Goal: Task Accomplishment & Management: Complete application form

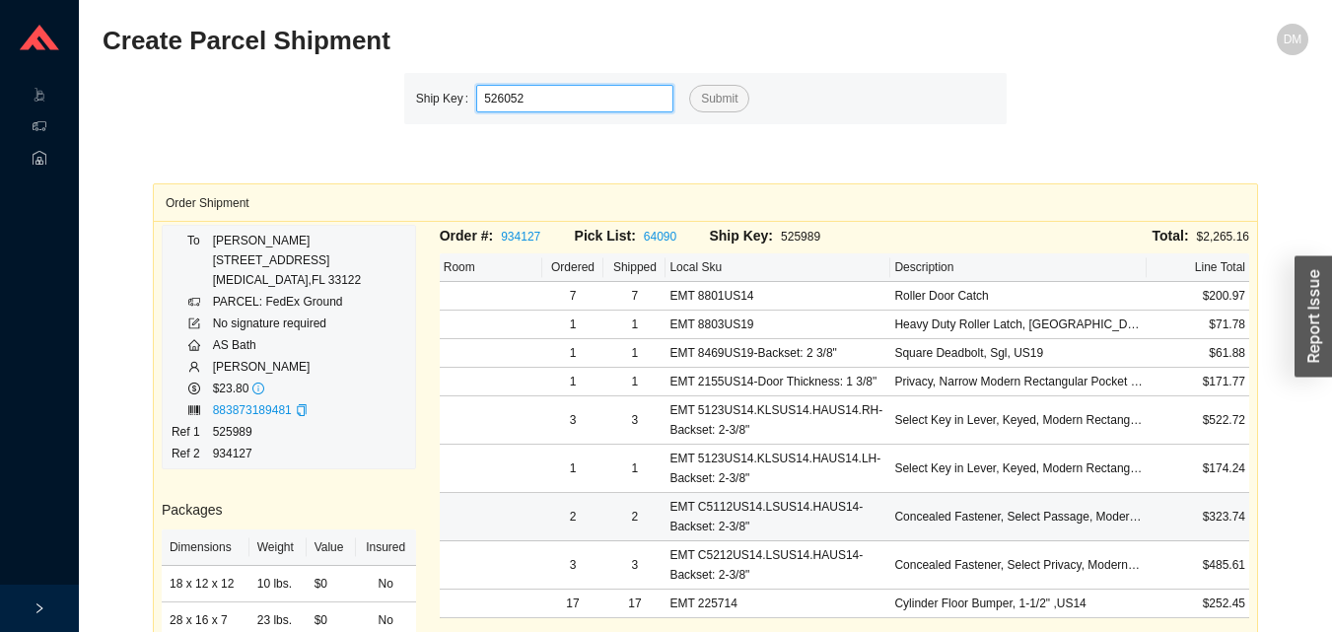
type input "526052"
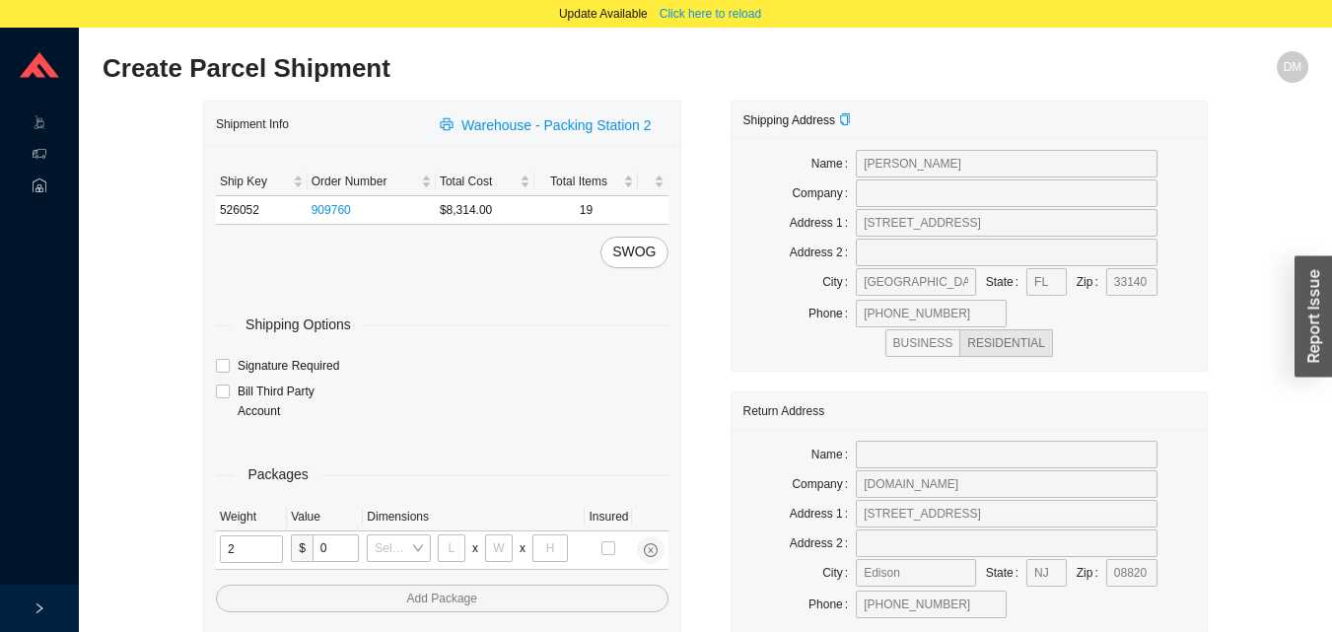
type input "21"
type input "18"
type input "12"
click at [260, 555] on input "tel" at bounding box center [253, 550] width 66 height 28
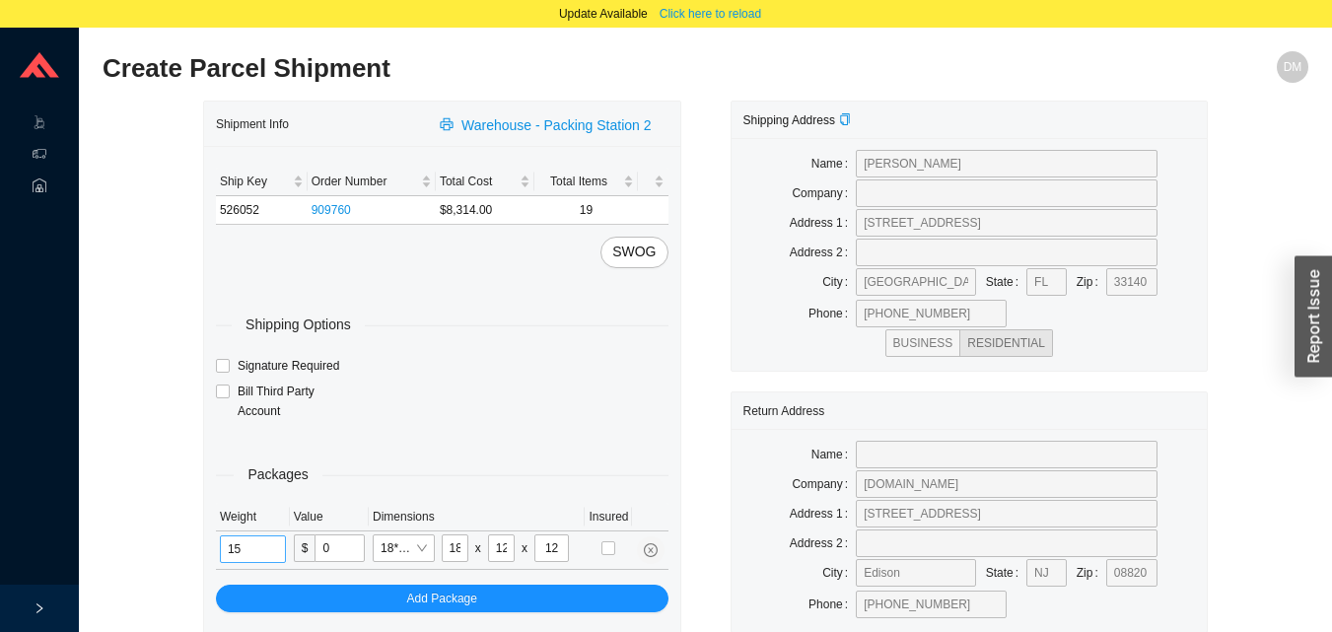
type input "15"
click at [718, 17] on span "Click here to reload" at bounding box center [711, 14] width 102 height 20
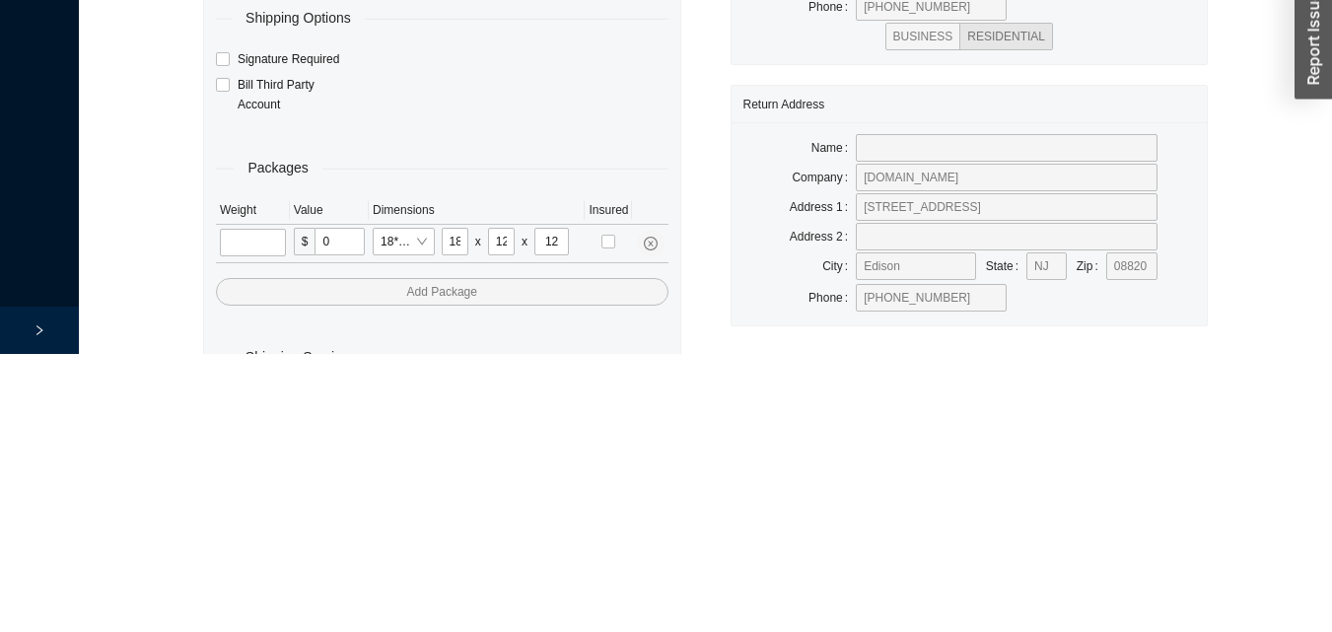
scroll to position [66, 0]
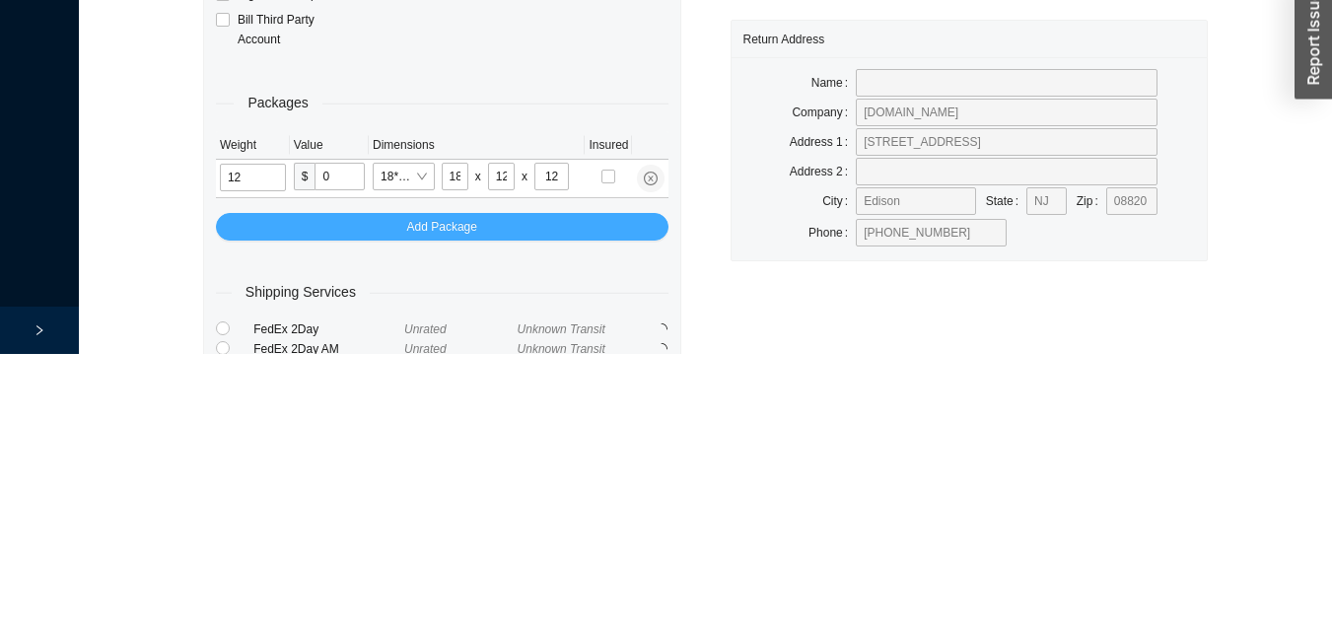
type input "12"
click at [568, 509] on button "Add Package" at bounding box center [442, 505] width 453 height 28
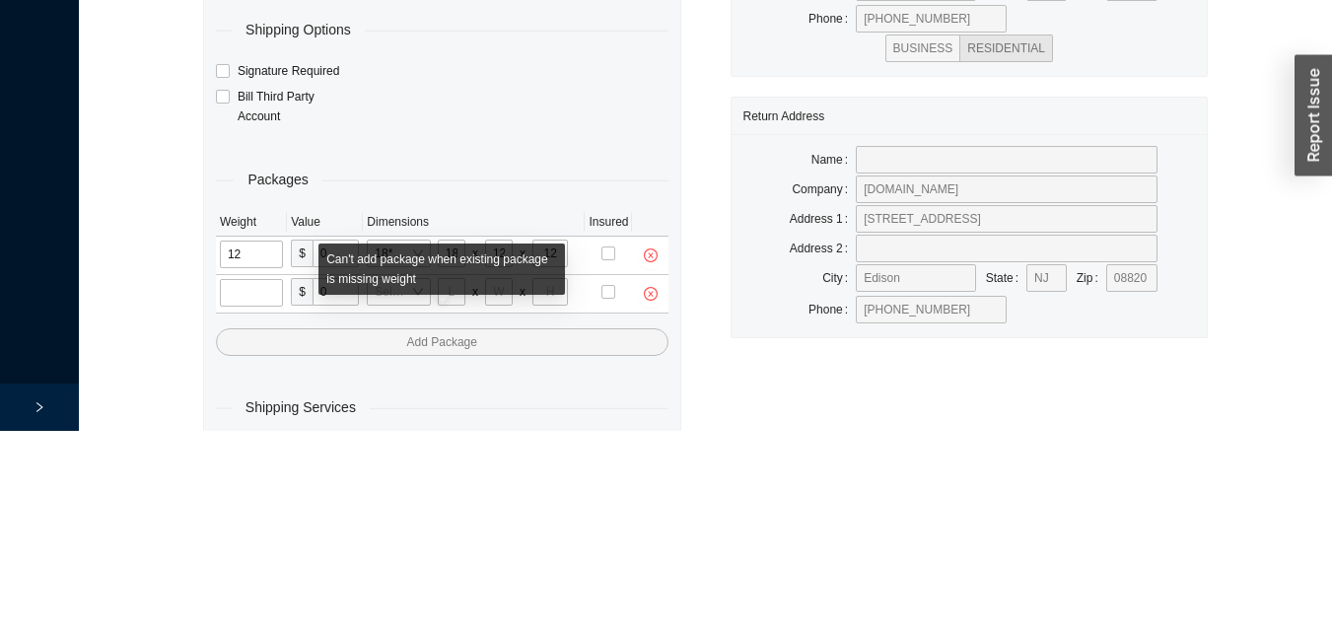
scroll to position [105, 0]
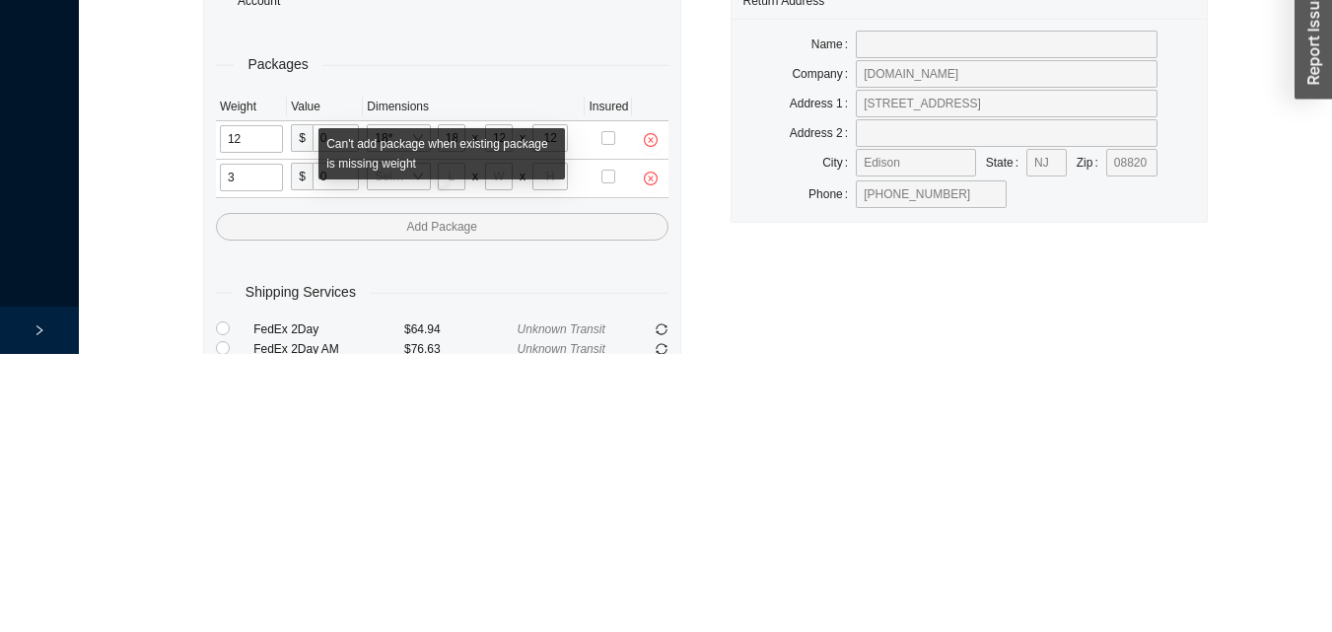
type input "31"
type input "24"
type input "16"
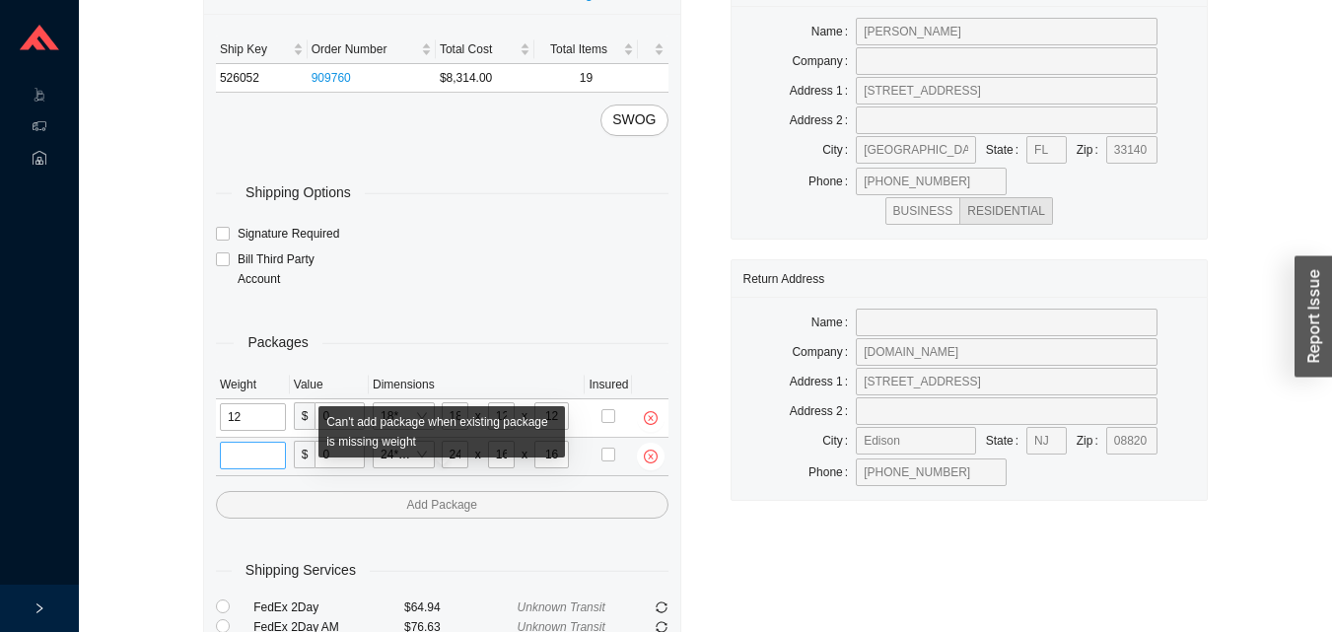
click at [266, 459] on input "tel" at bounding box center [253, 456] width 66 height 28
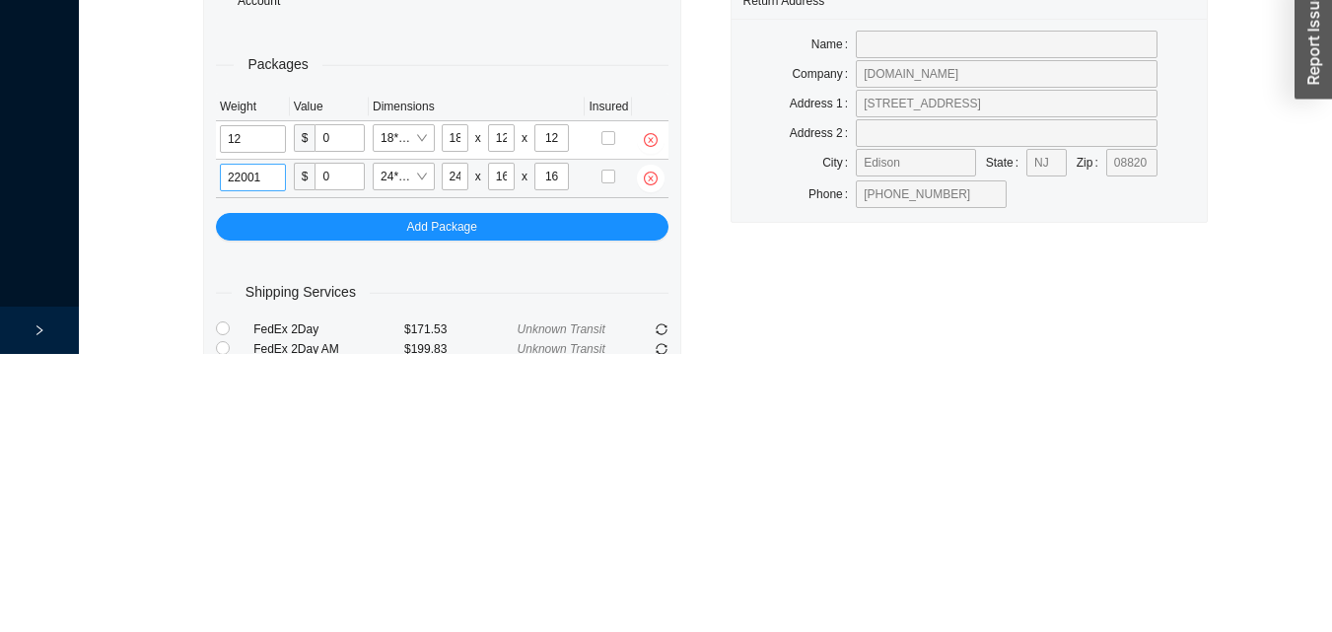
type input "22"
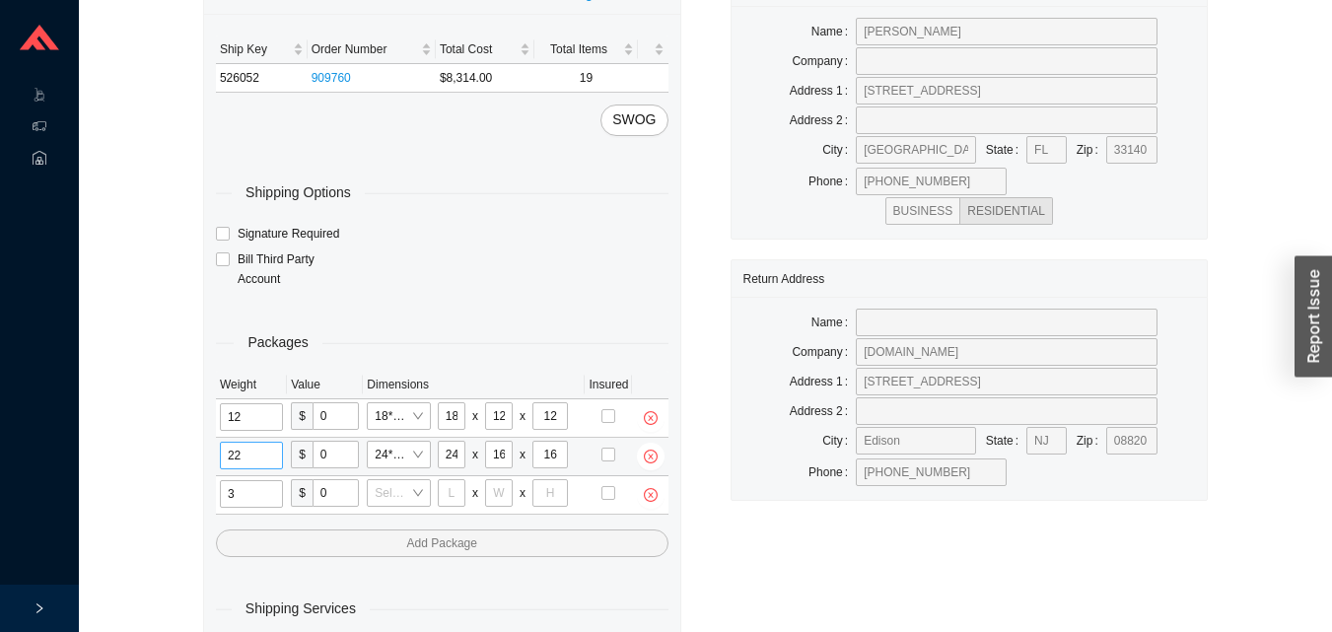
type input "31"
type input "24"
type input "16"
click at [264, 489] on input "tel" at bounding box center [253, 494] width 66 height 28
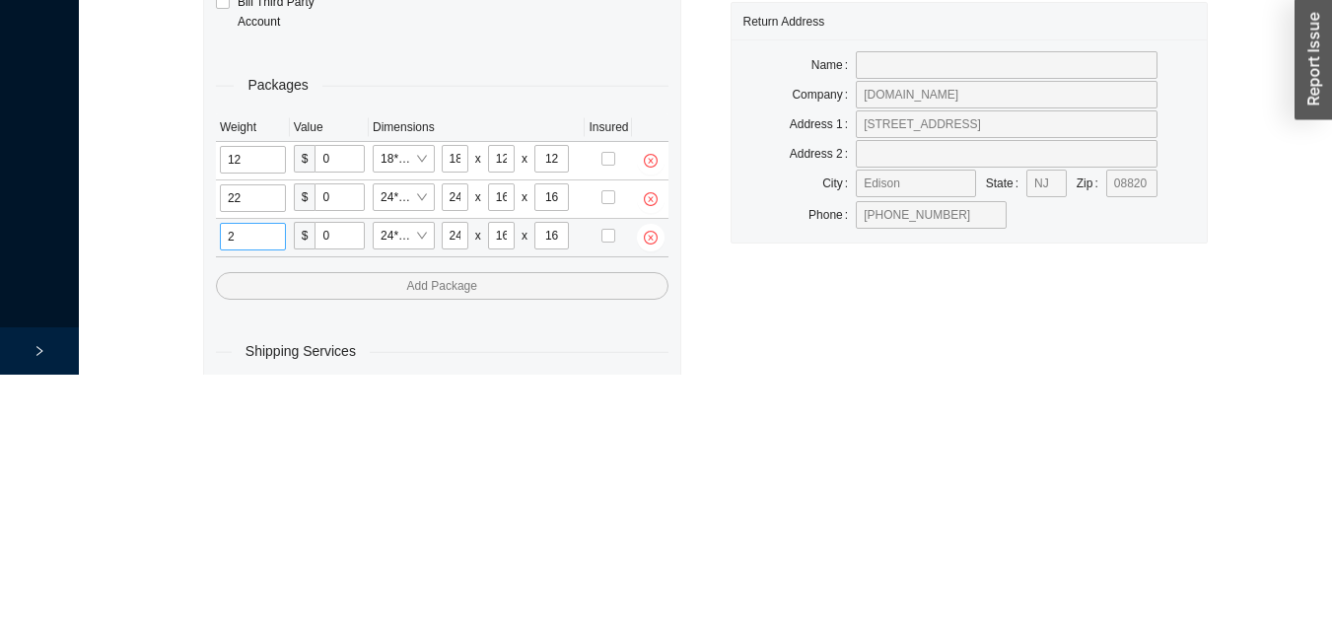
scroll to position [143, 0]
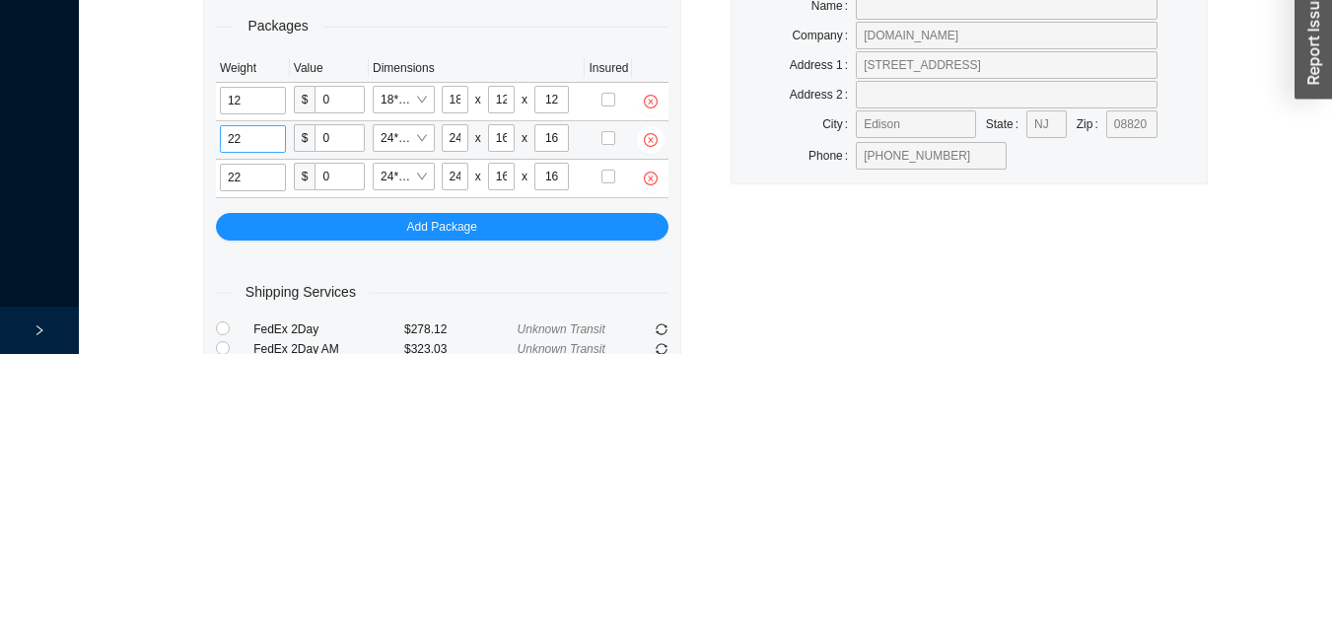
type input "22"
click at [258, 425] on input "22" at bounding box center [253, 417] width 66 height 28
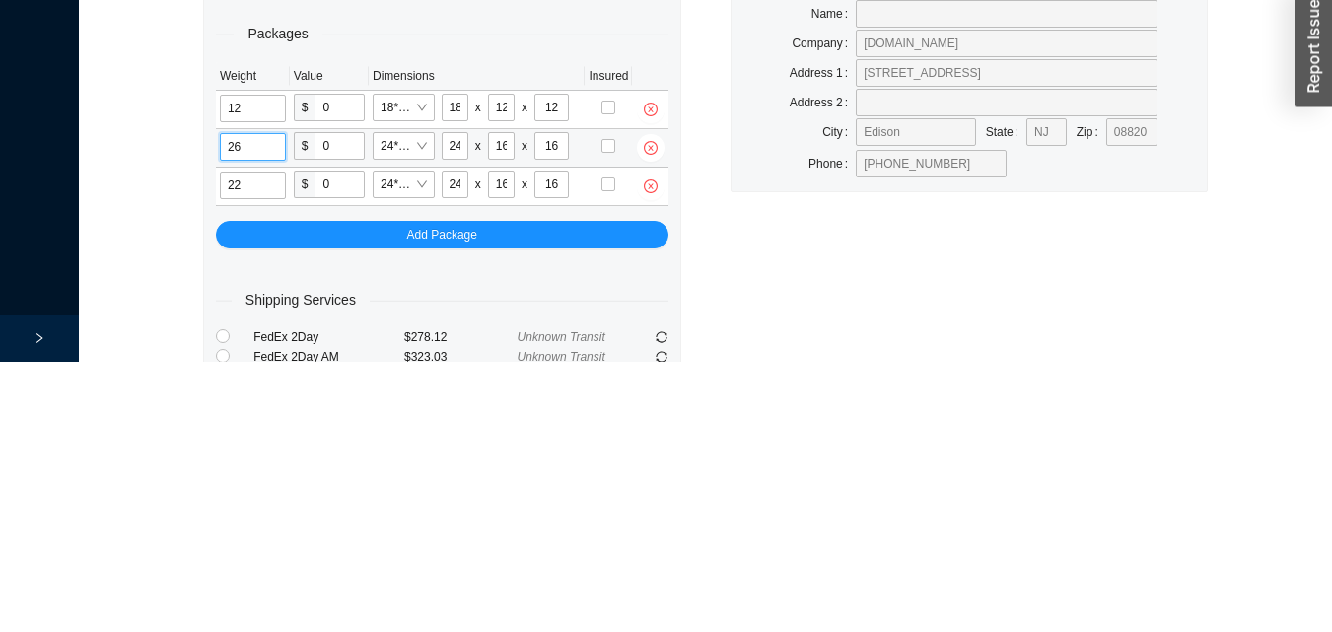
scroll to position [163, 0]
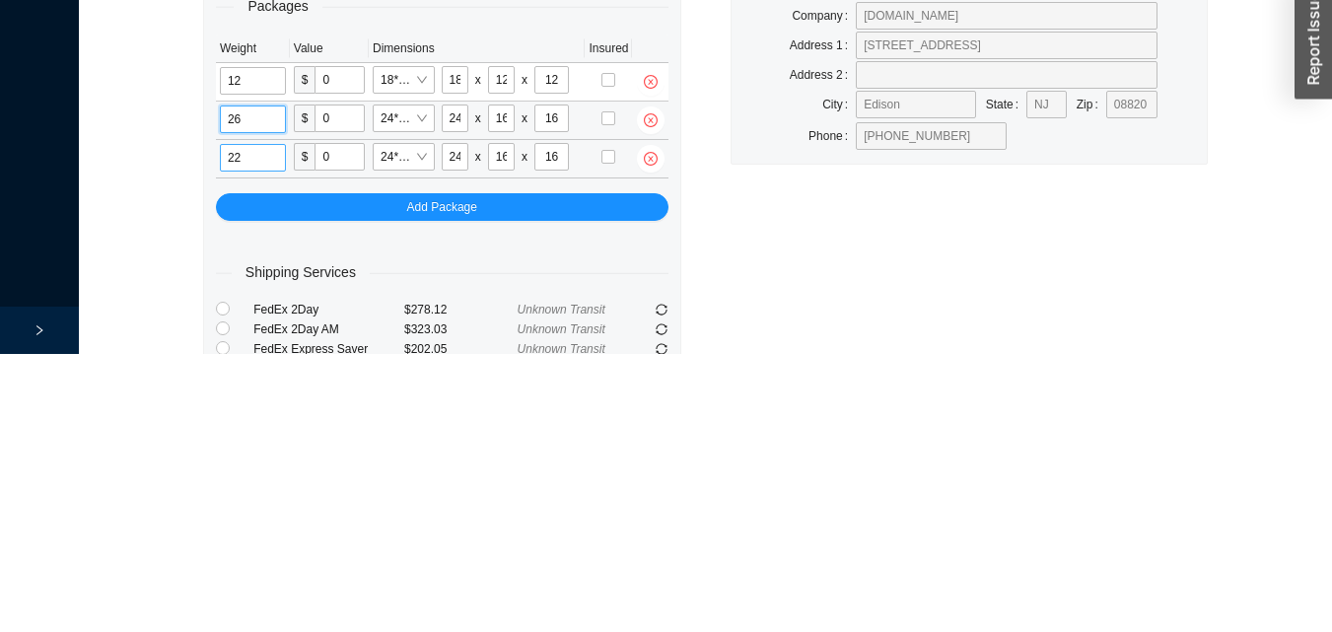
type input "26"
click at [271, 435] on input "22" at bounding box center [253, 436] width 66 height 28
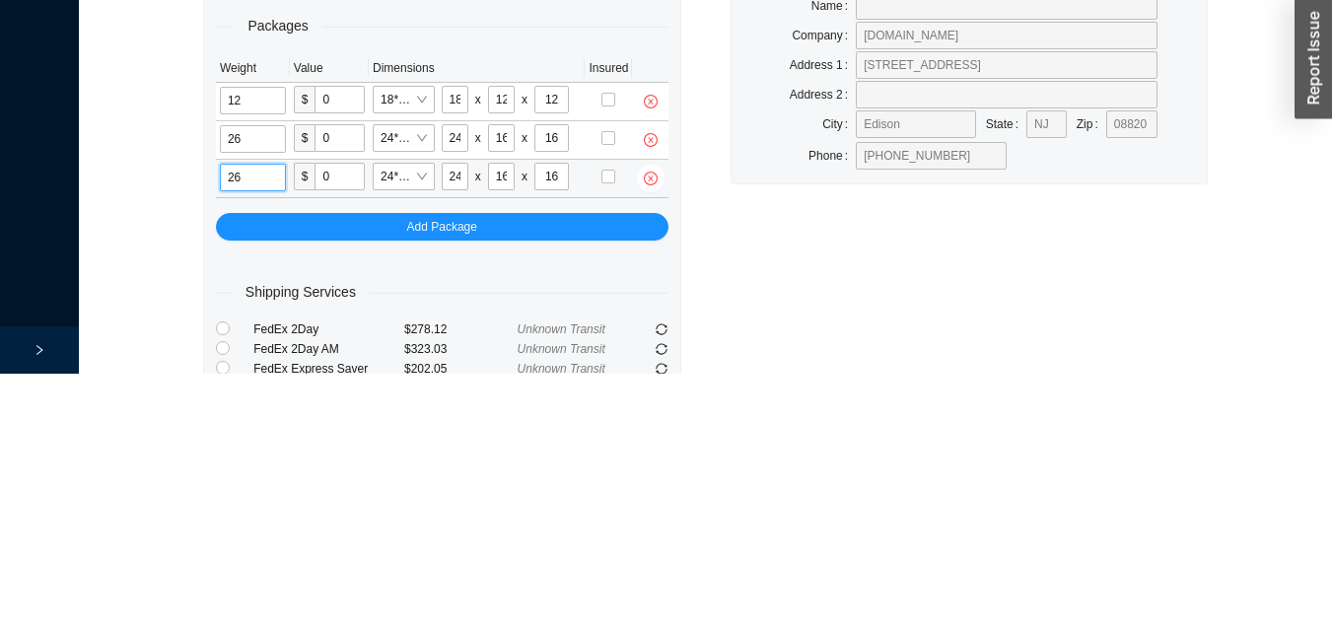
type input "26"
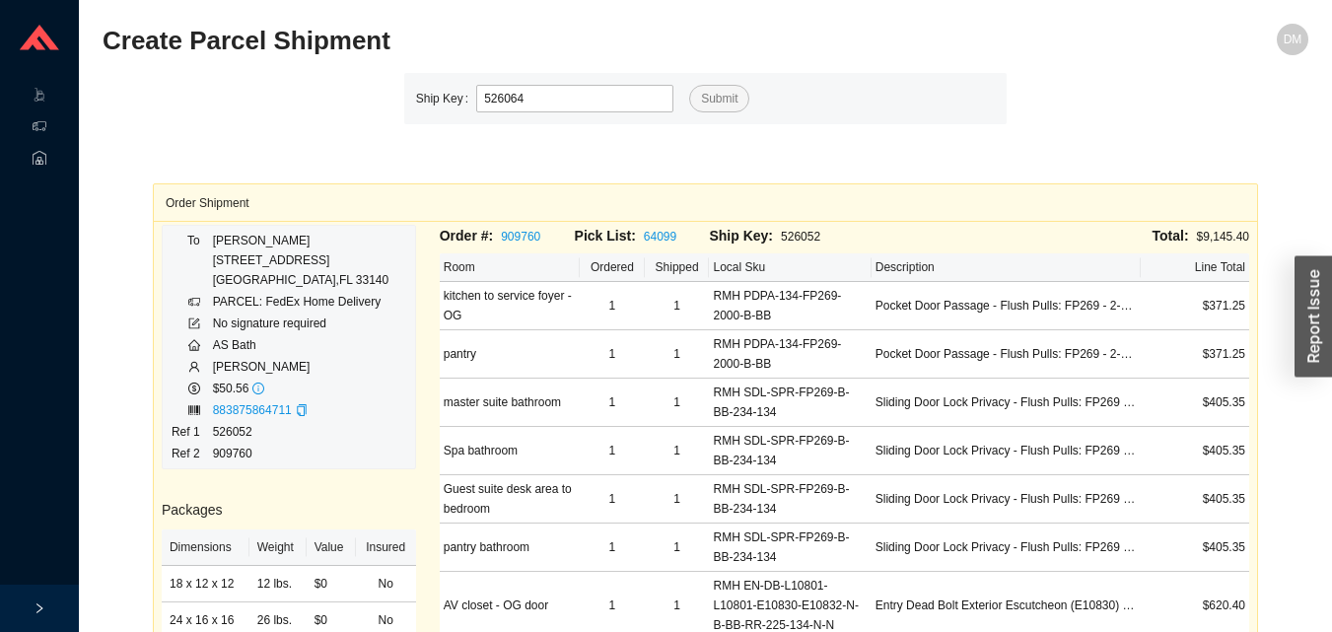
type input "526064"
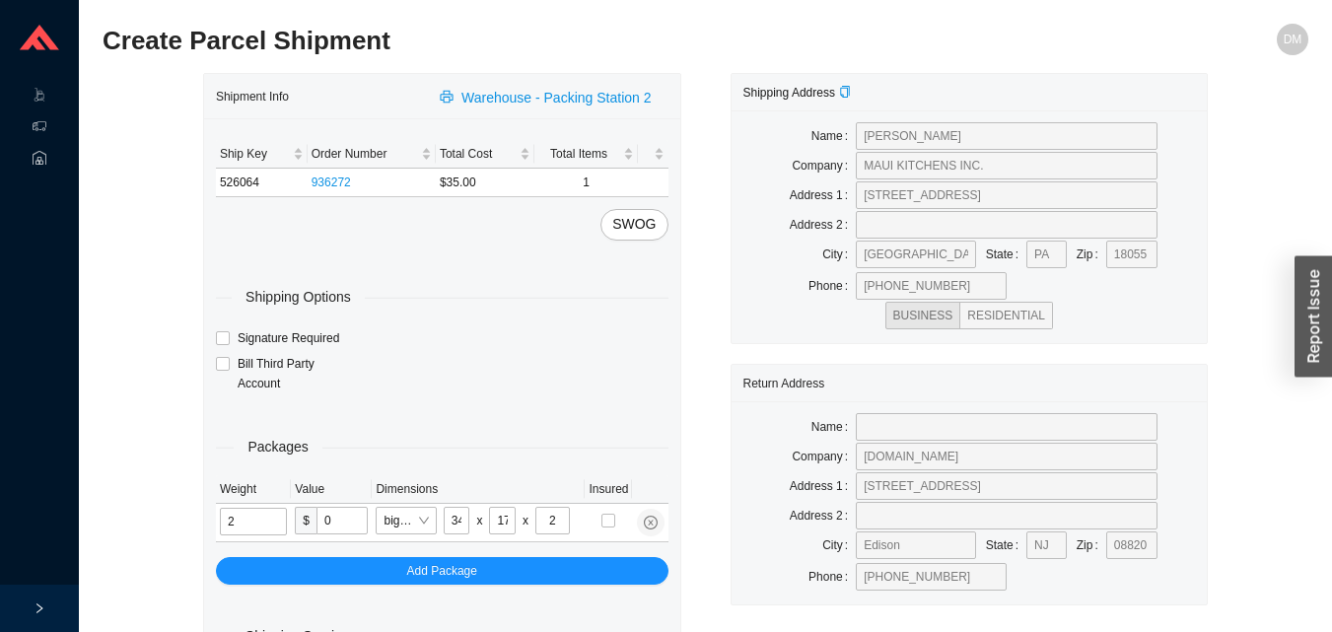
type input "4"
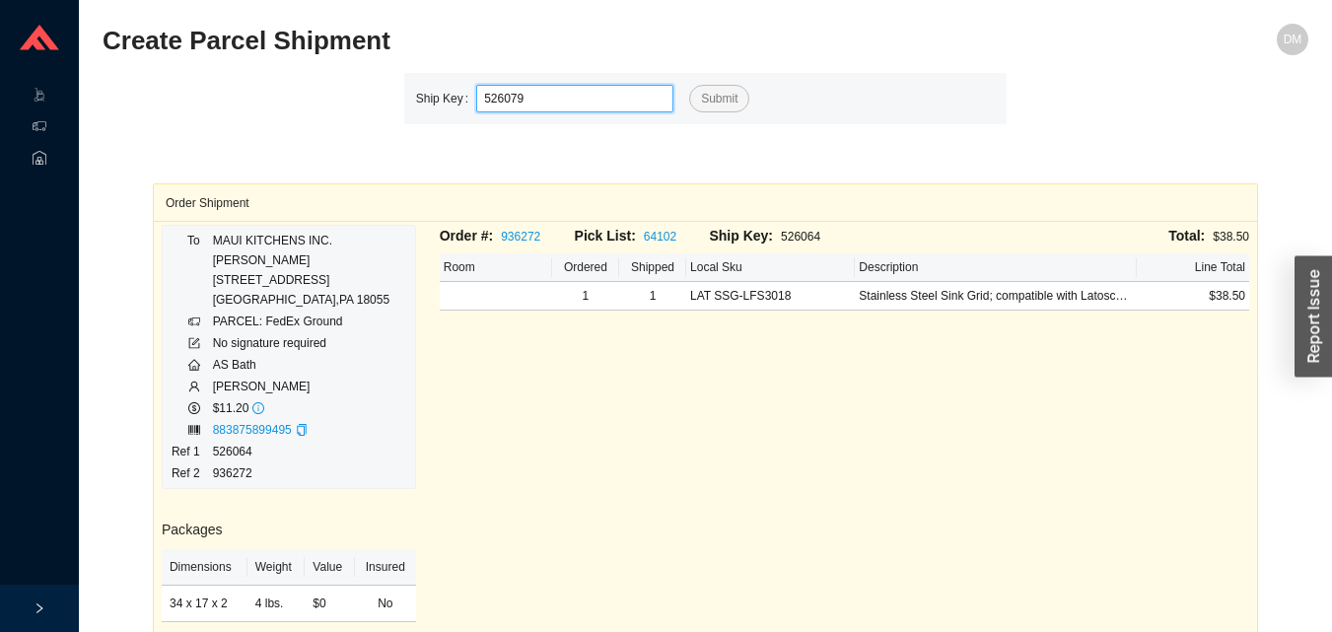
type input "526079"
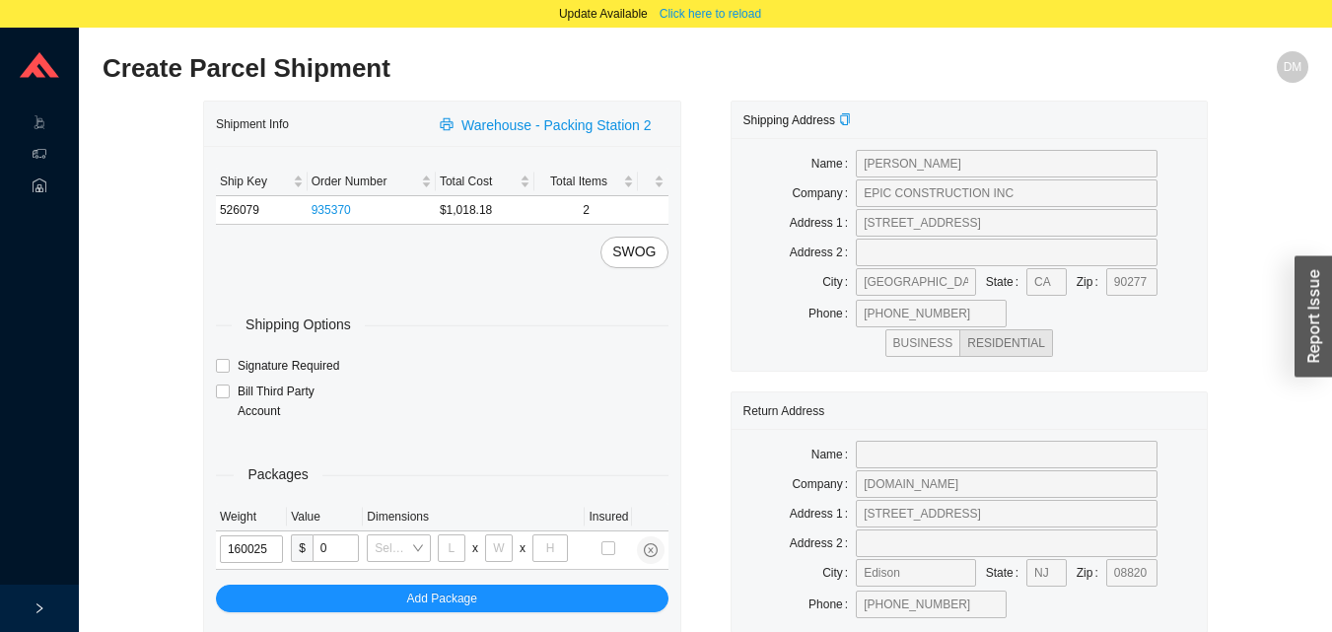
type input "16"
type input "28"
type input "16"
type input "7"
type input "16"
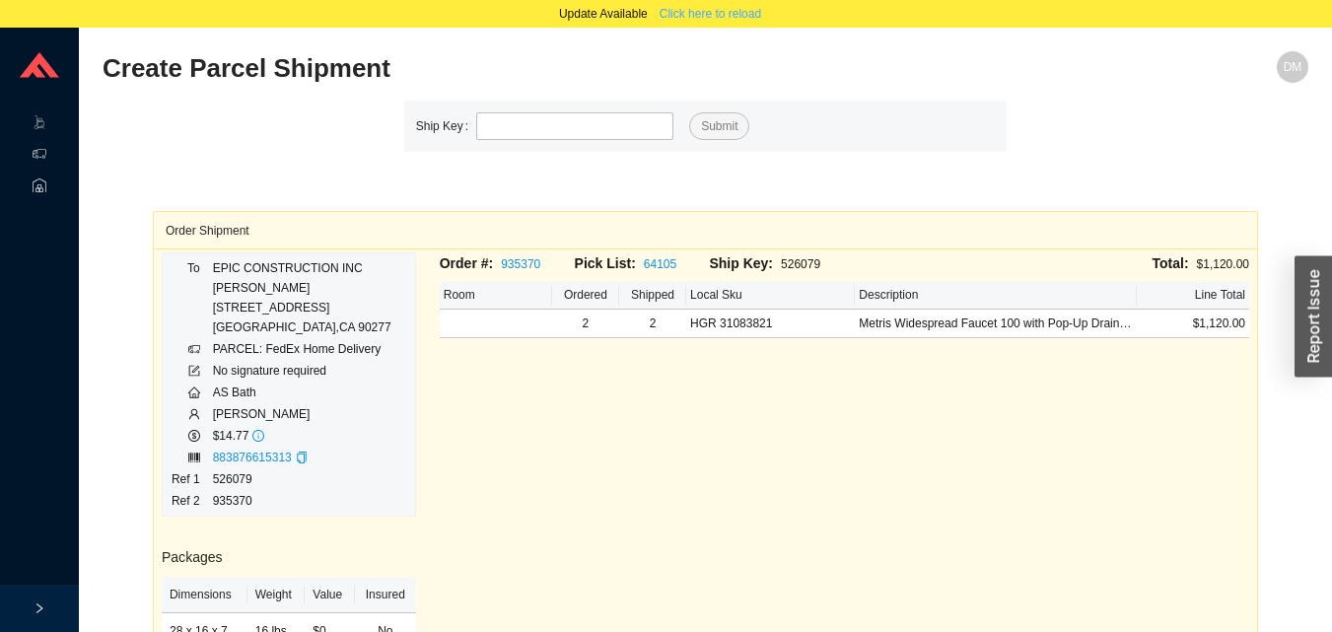
click at [748, 13] on span "Click here to reload" at bounding box center [711, 14] width 102 height 20
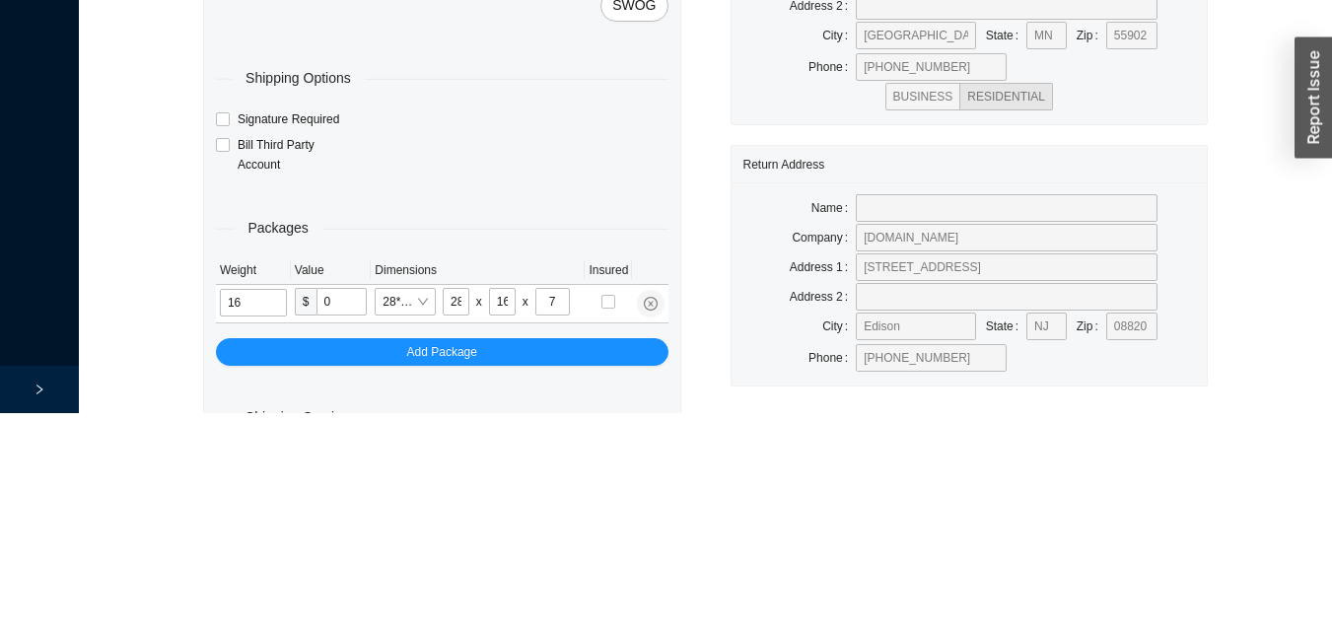
scroll to position [66, 0]
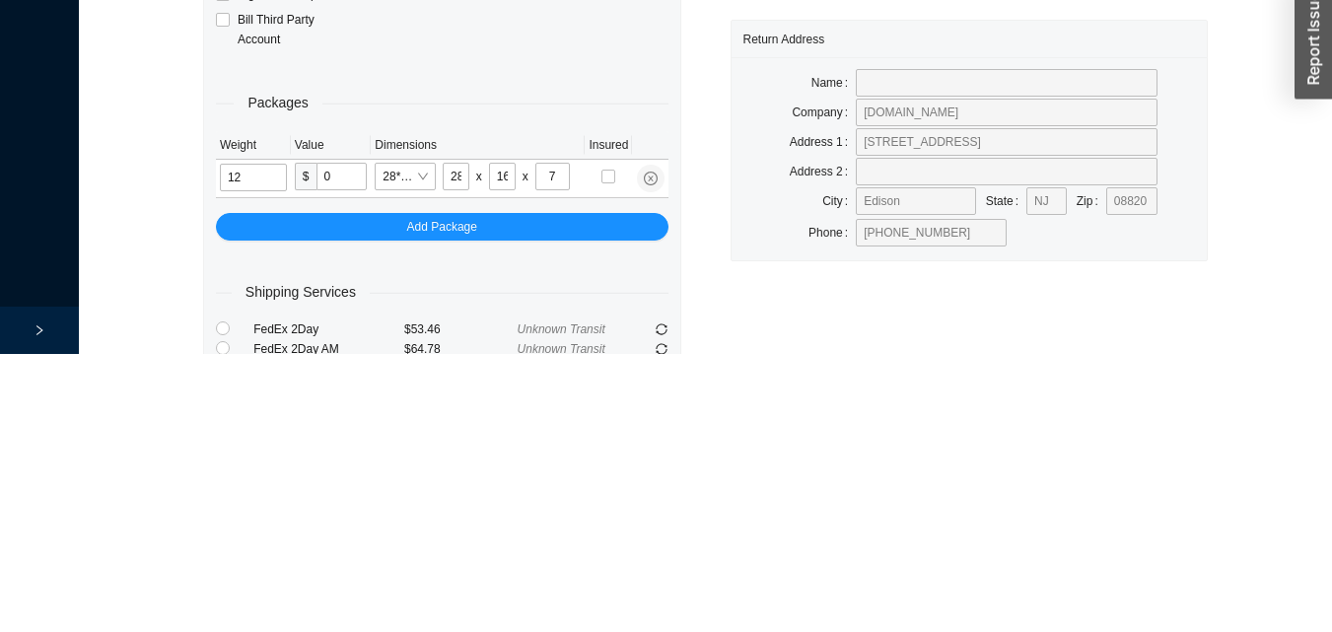
type input "12"
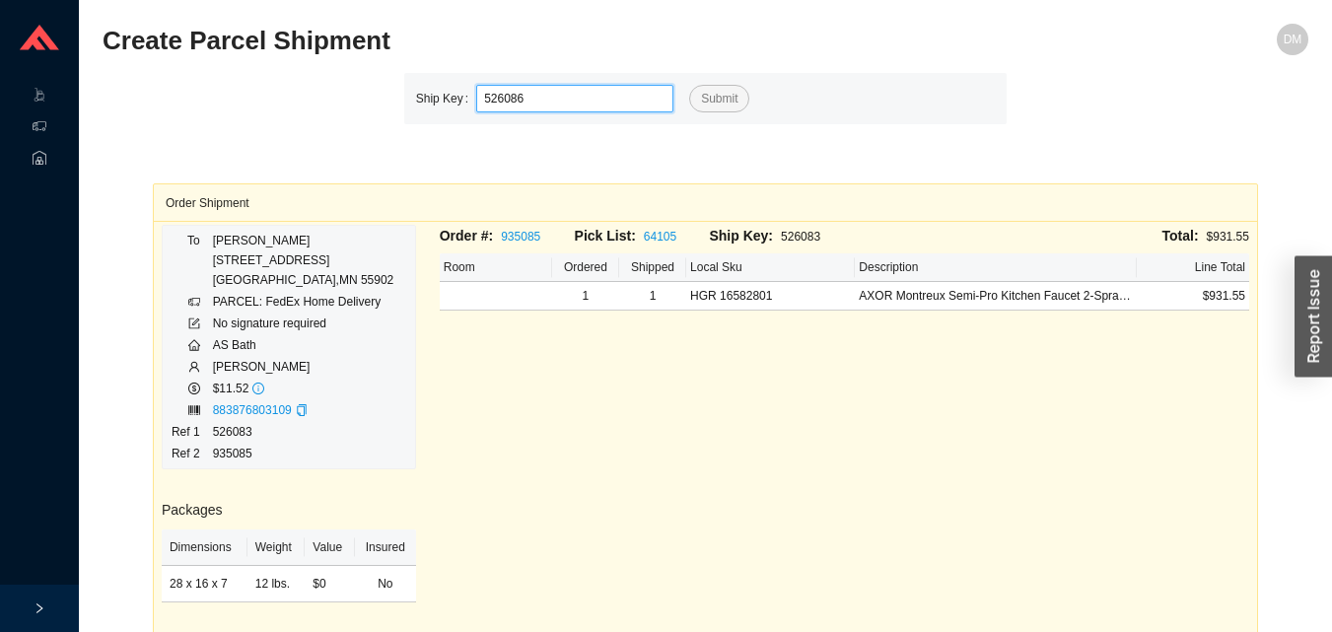
type input "526086"
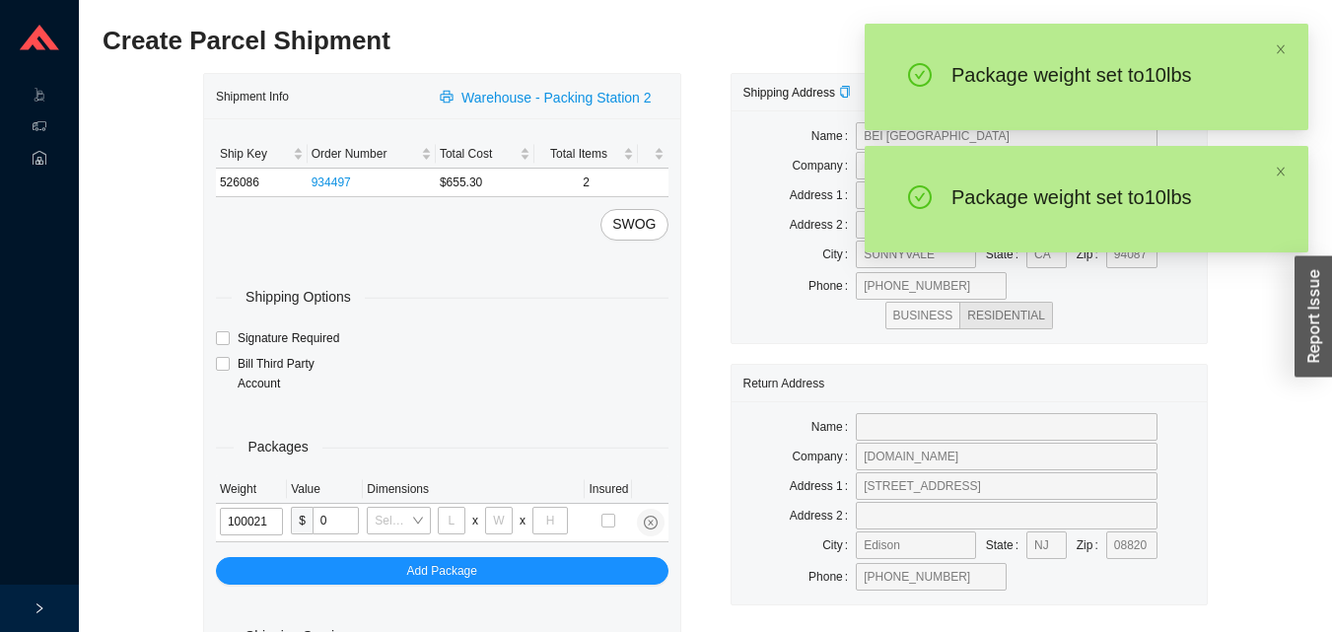
type input "10"
type input "18"
type input "12"
type input "10"
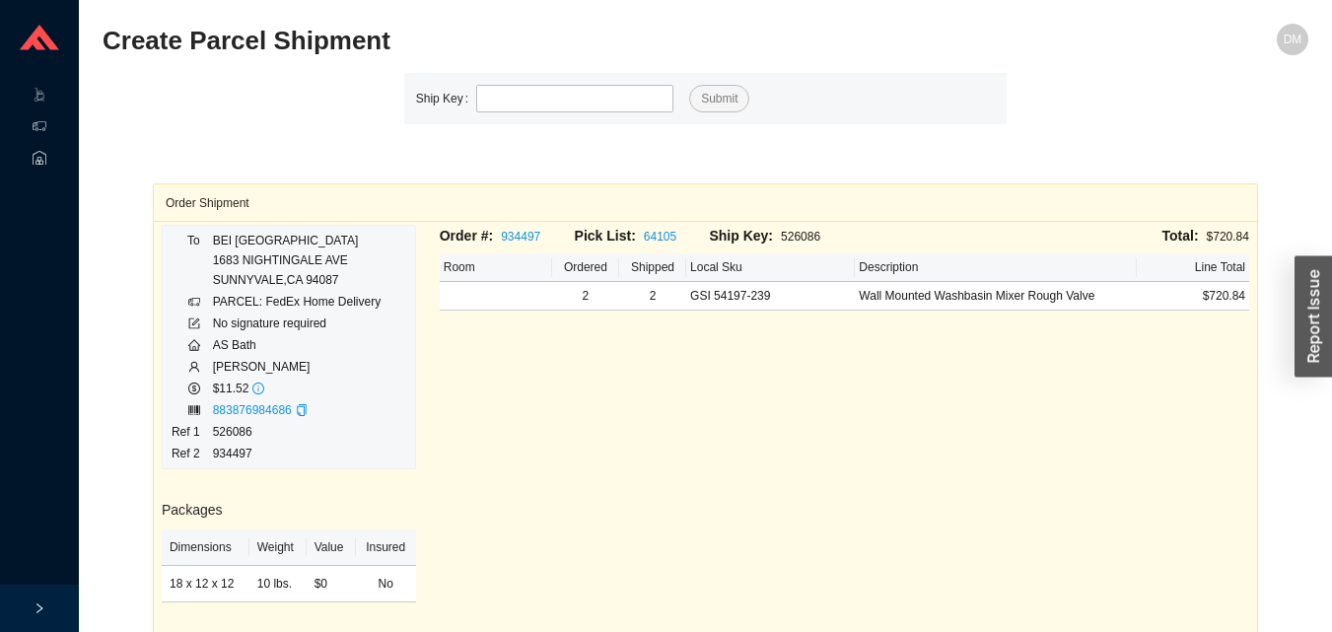
click at [750, 448] on div "Order #: 934497 Pick List: 64105 Ship Key: 526086 Total: $720.84 Room Ordered S…" at bounding box center [844, 514] width 833 height 579
type input "526099"
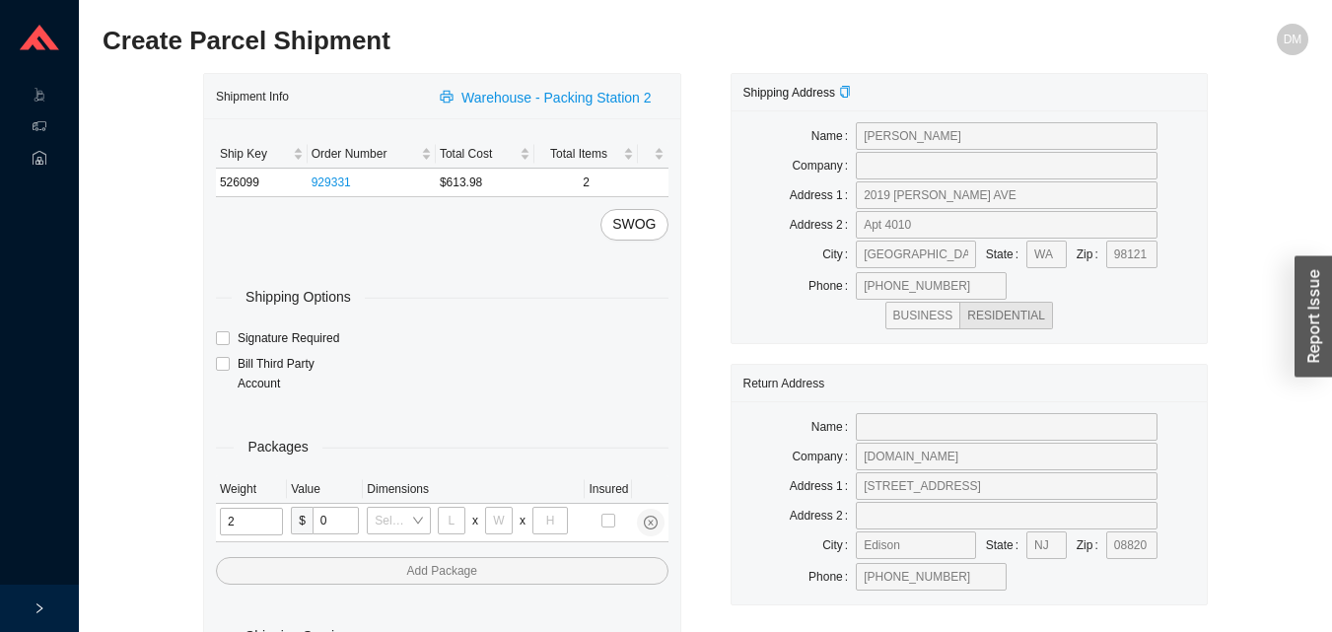
type input "21"
type input "18"
type input "12"
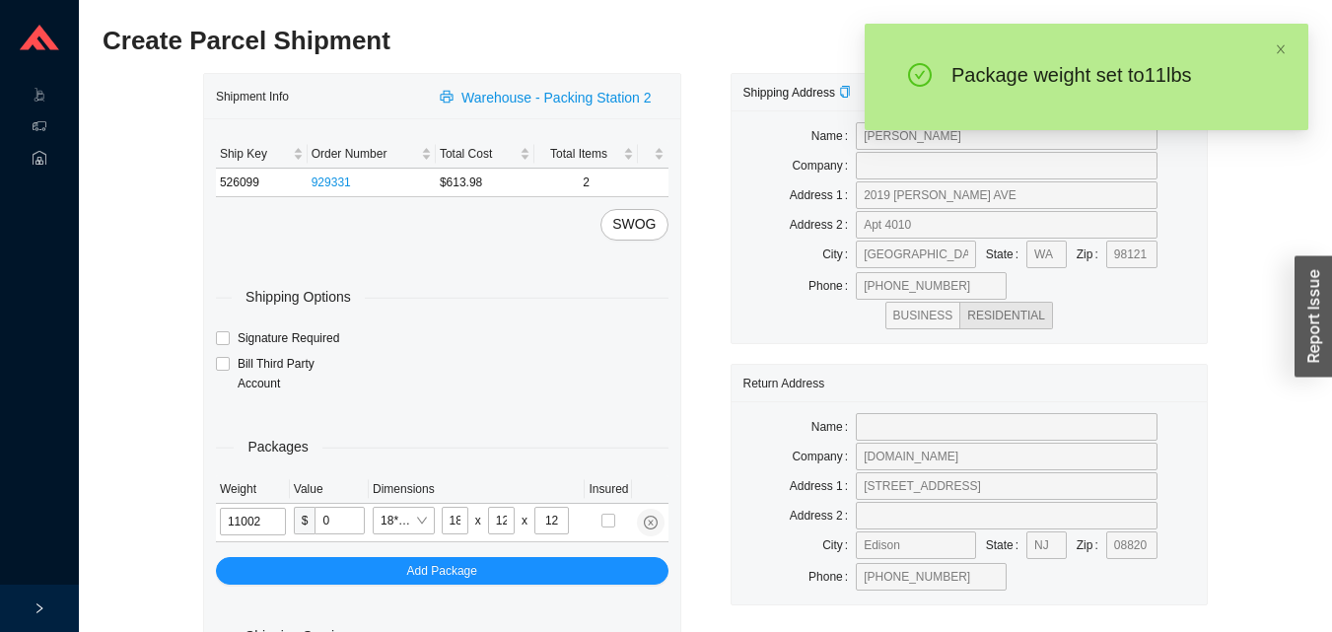
type input "11"
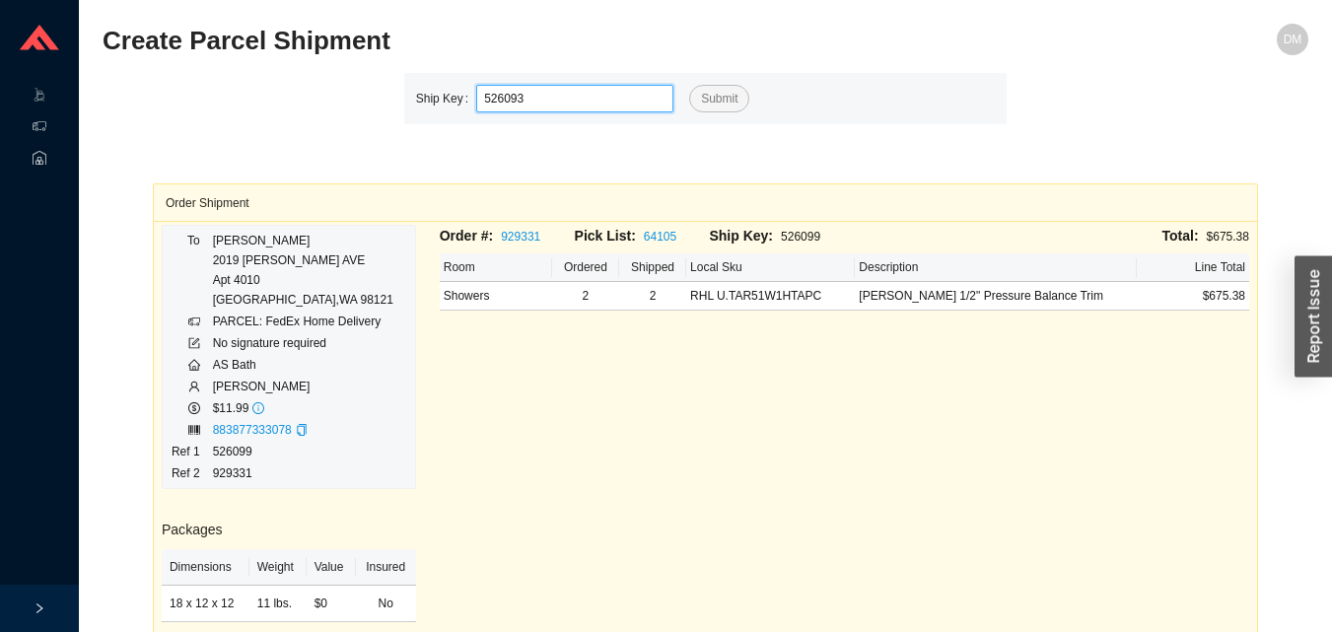
type input "526093"
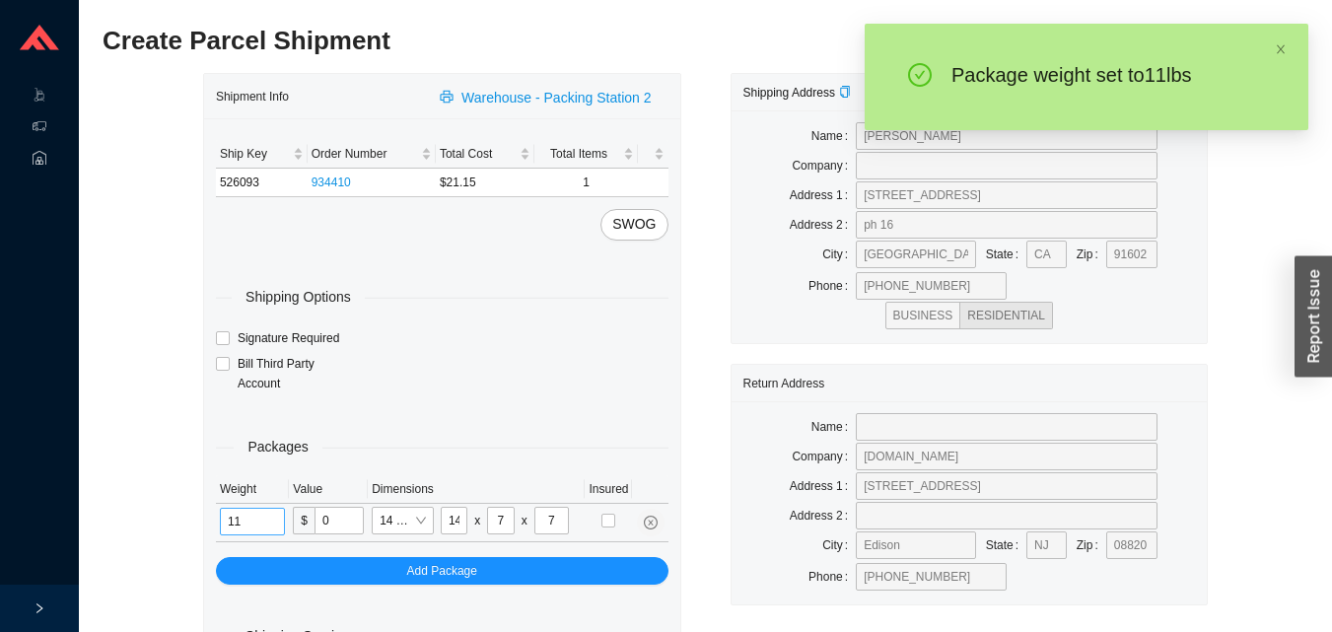
click at [243, 516] on input "11" at bounding box center [252, 522] width 65 height 28
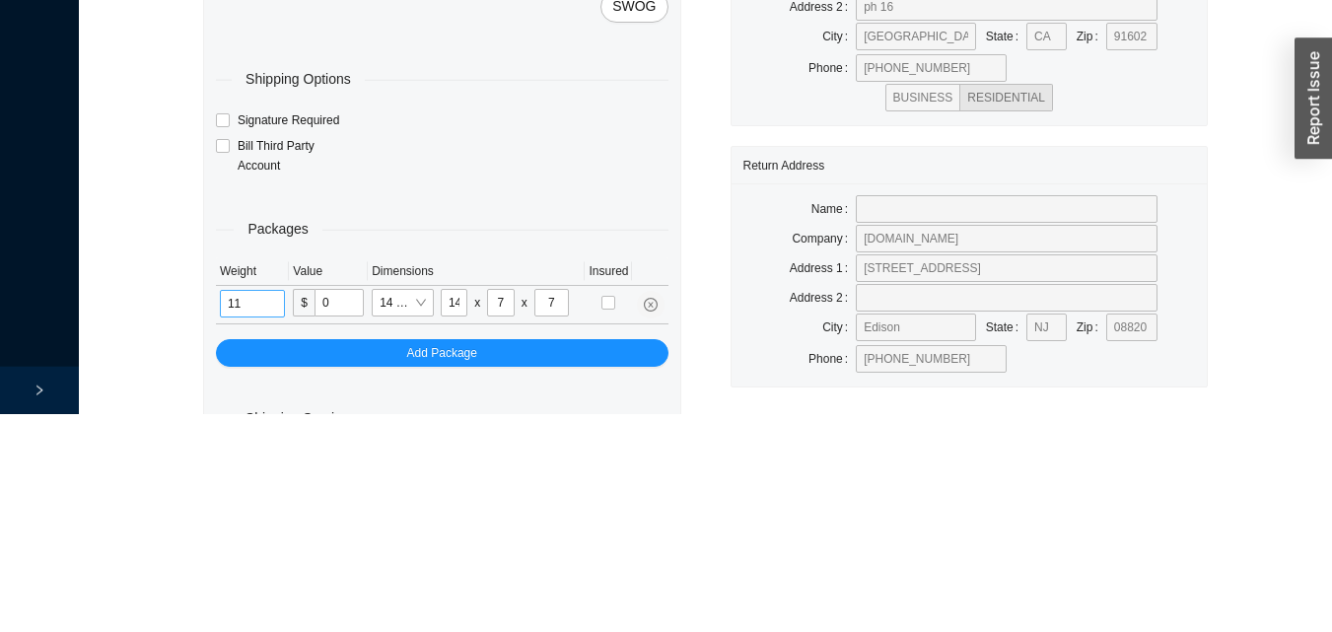
type input "1"
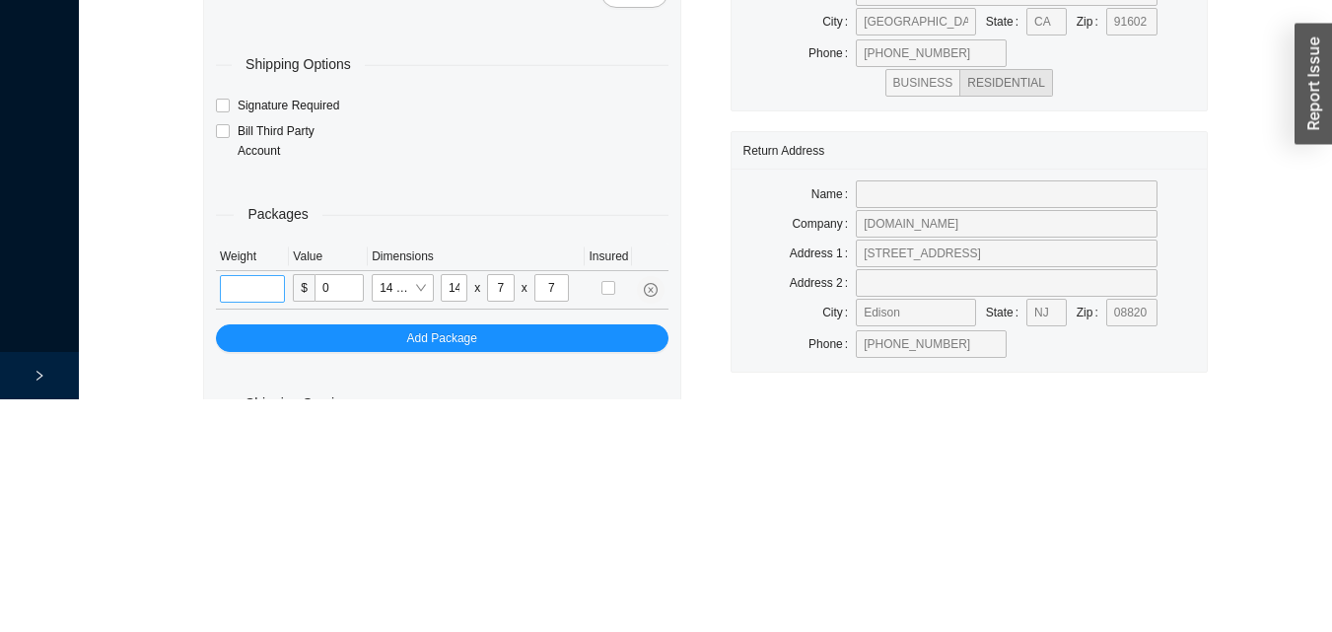
scroll to position [66, 0]
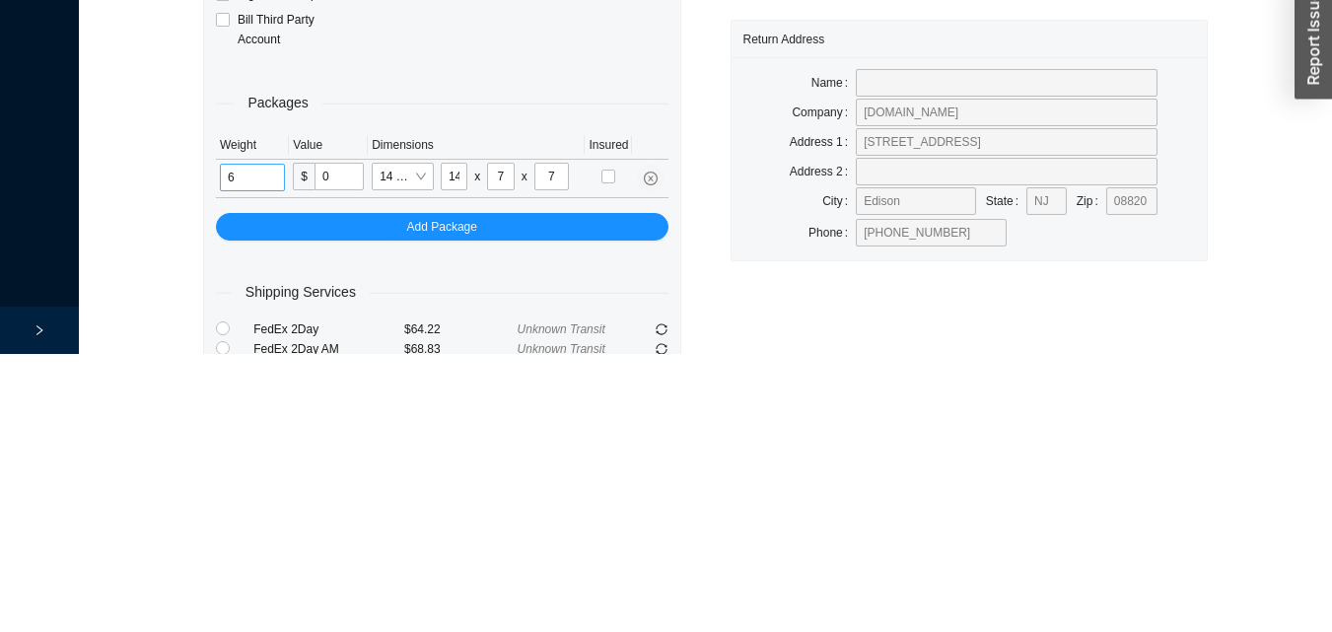
type input "6"
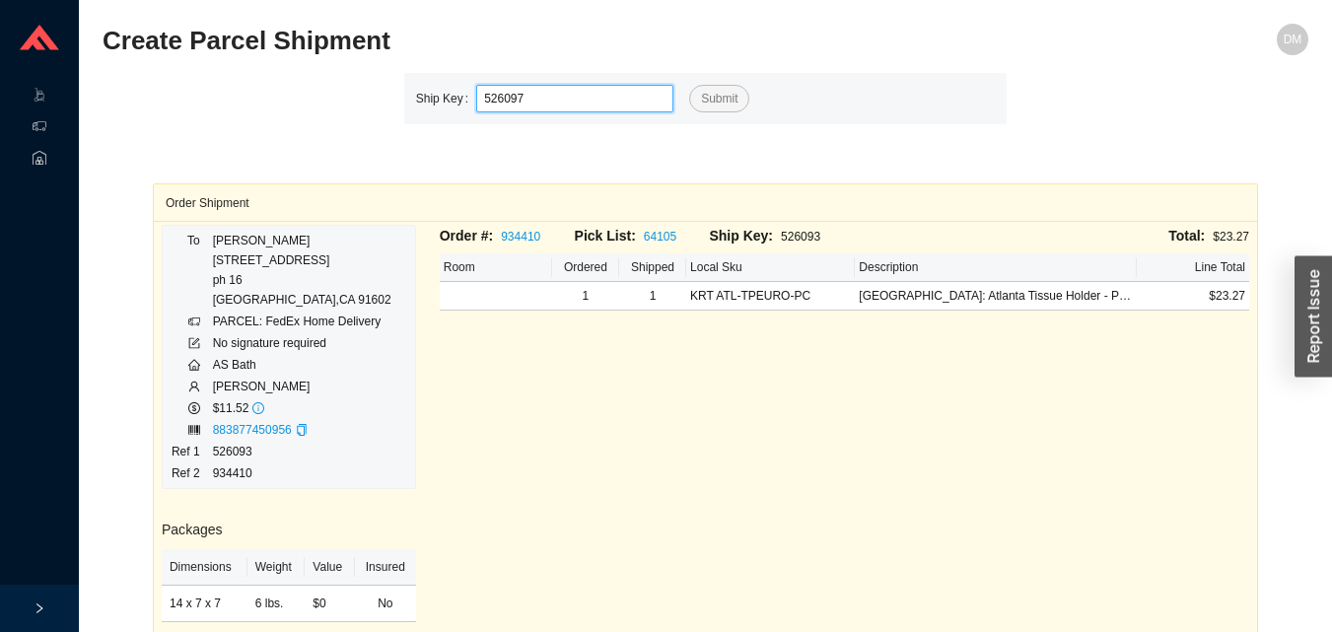
type input "526097"
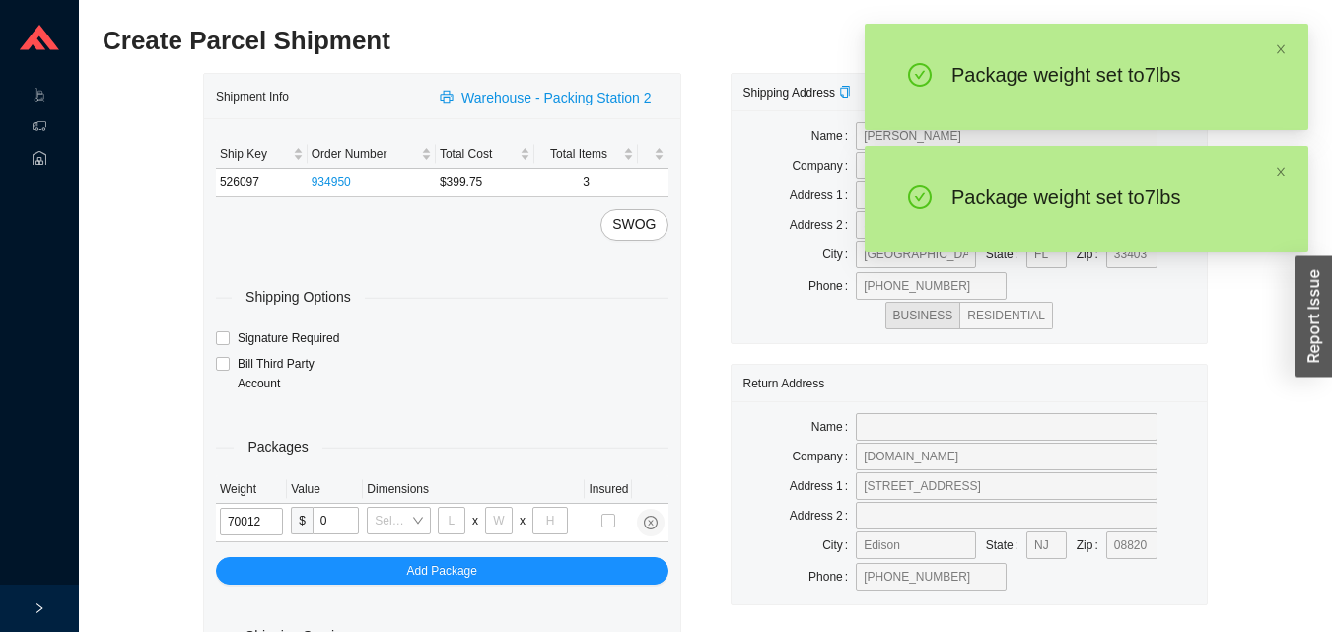
type input "7"
type input "18"
type input "12"
type input "6"
type input "7"
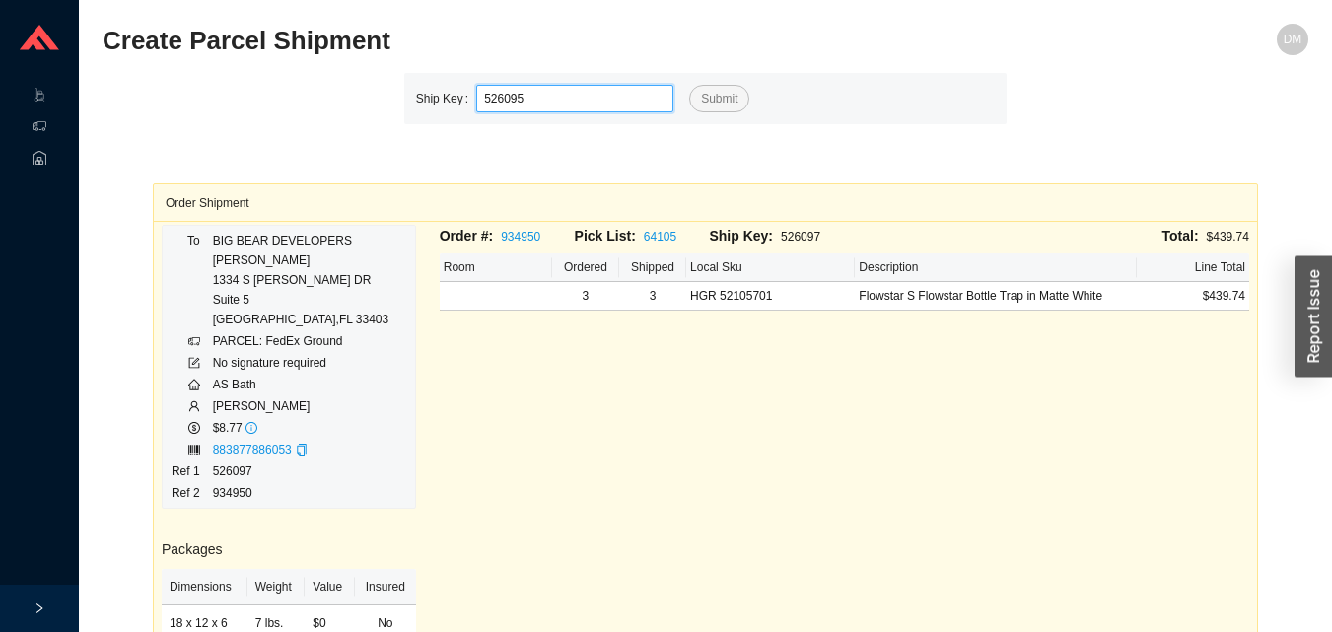
type input "526095"
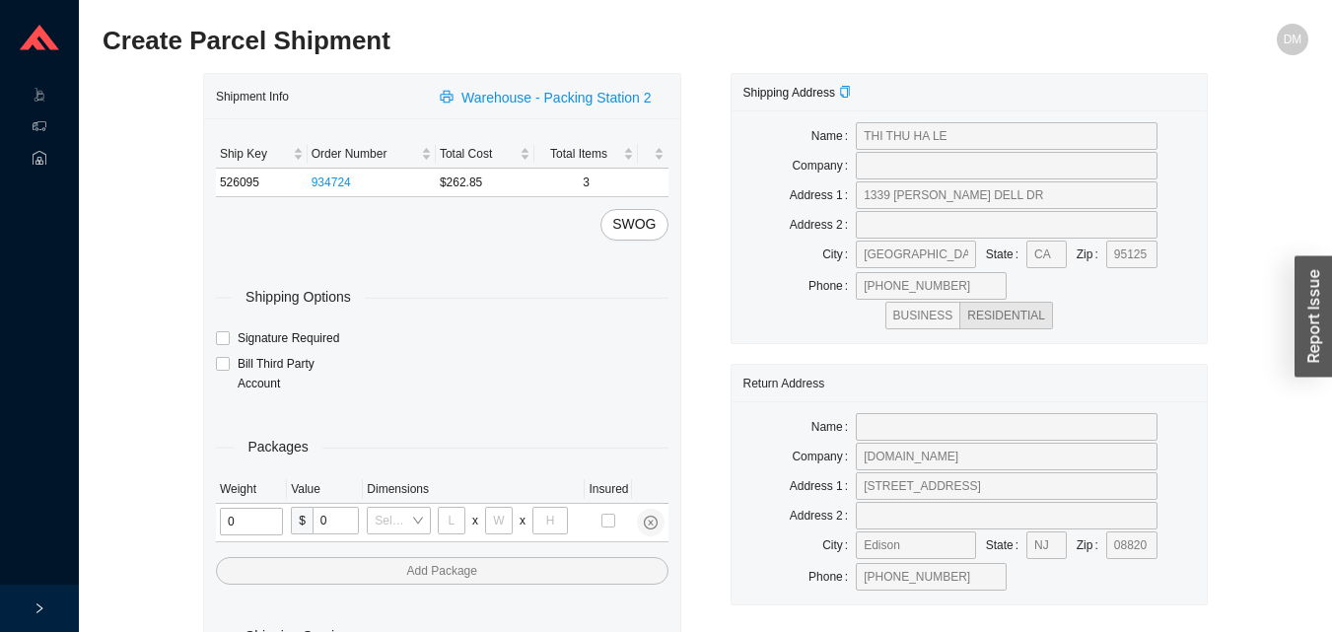
type input "1"
type input "18"
type input "5"
type input "36"
click at [265, 517] on input "tel" at bounding box center [248, 522] width 56 height 28
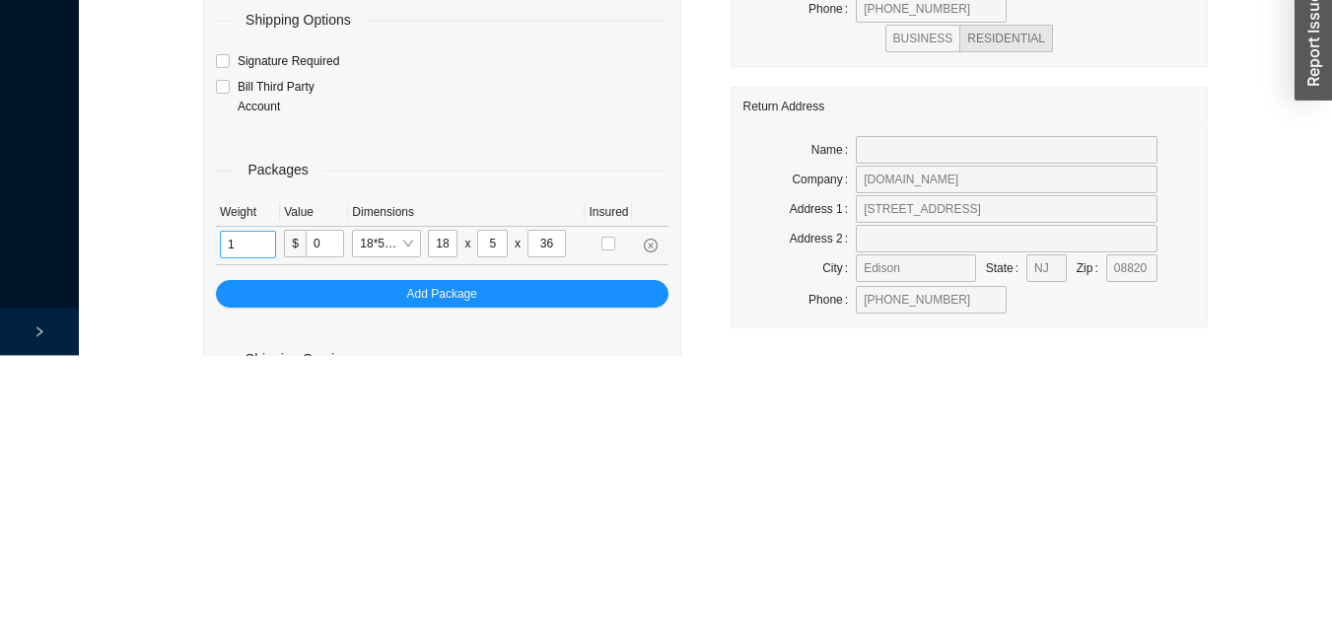
scroll to position [66, 0]
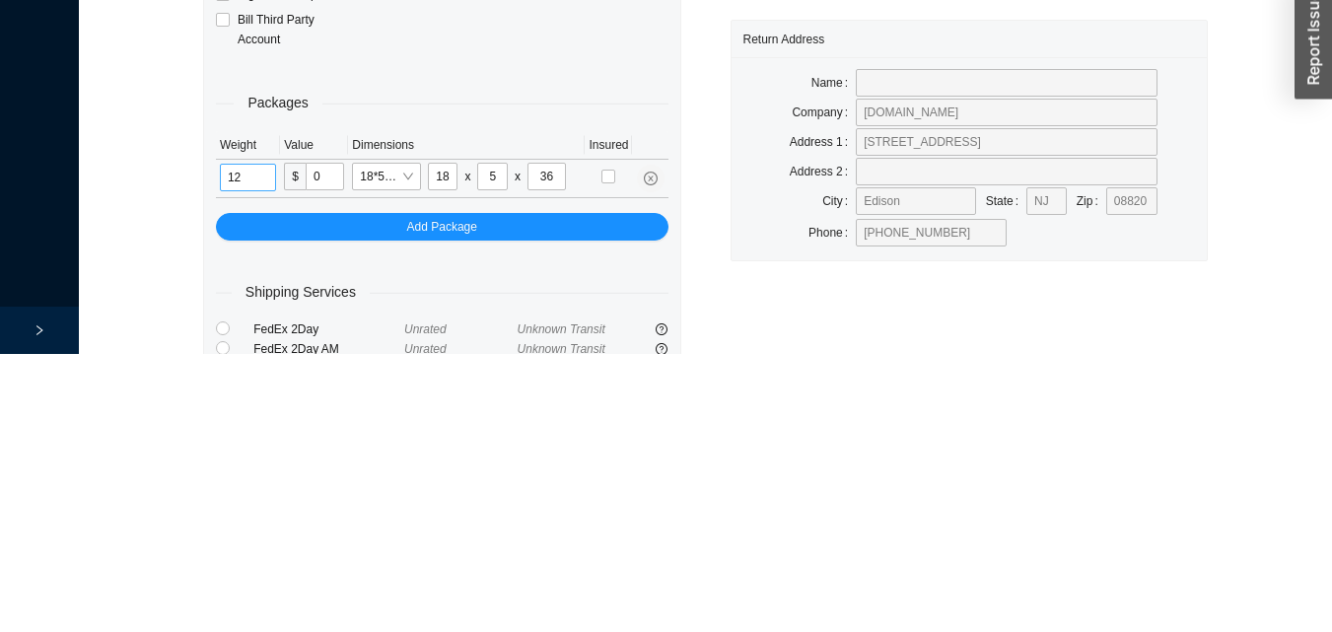
type input "12"
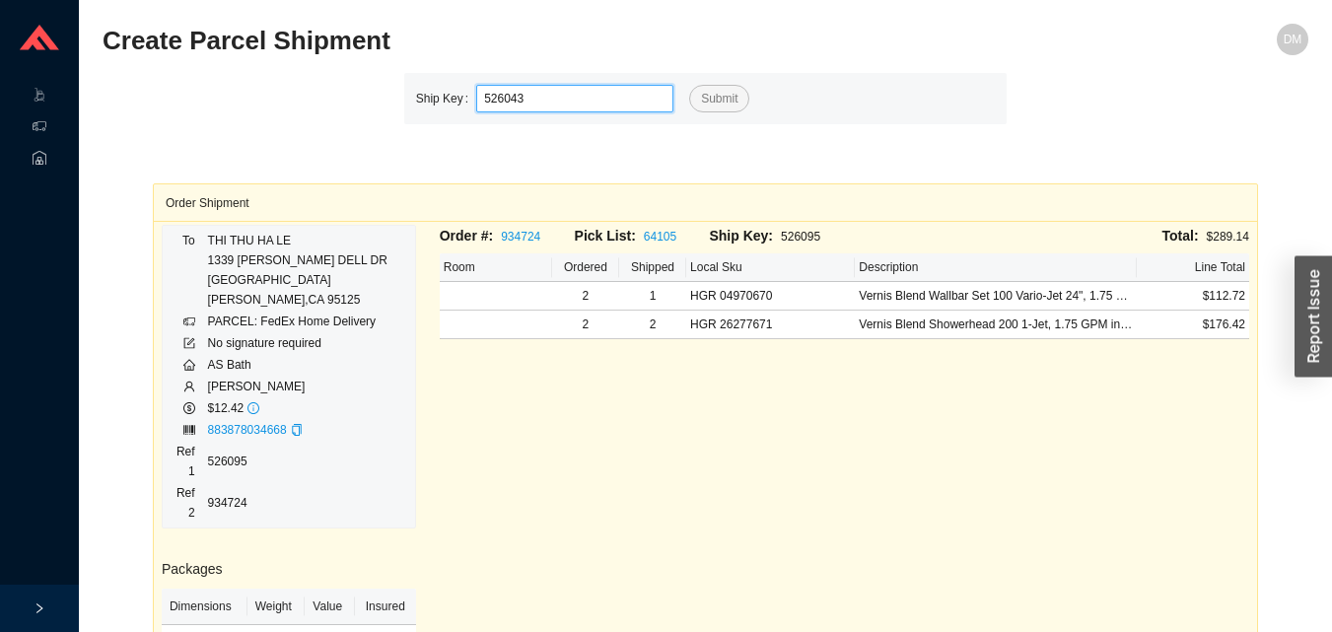
type input "526043"
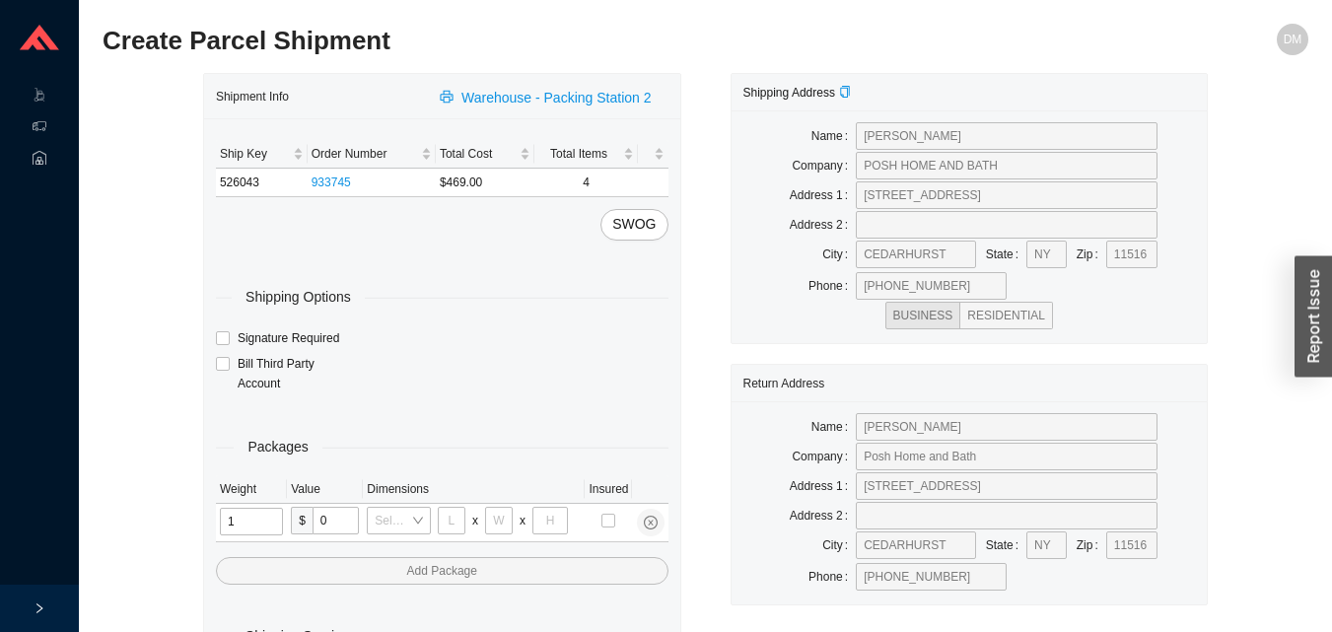
type input "17"
type input "8"
type input "36"
click at [256, 525] on input "tel" at bounding box center [252, 522] width 65 height 28
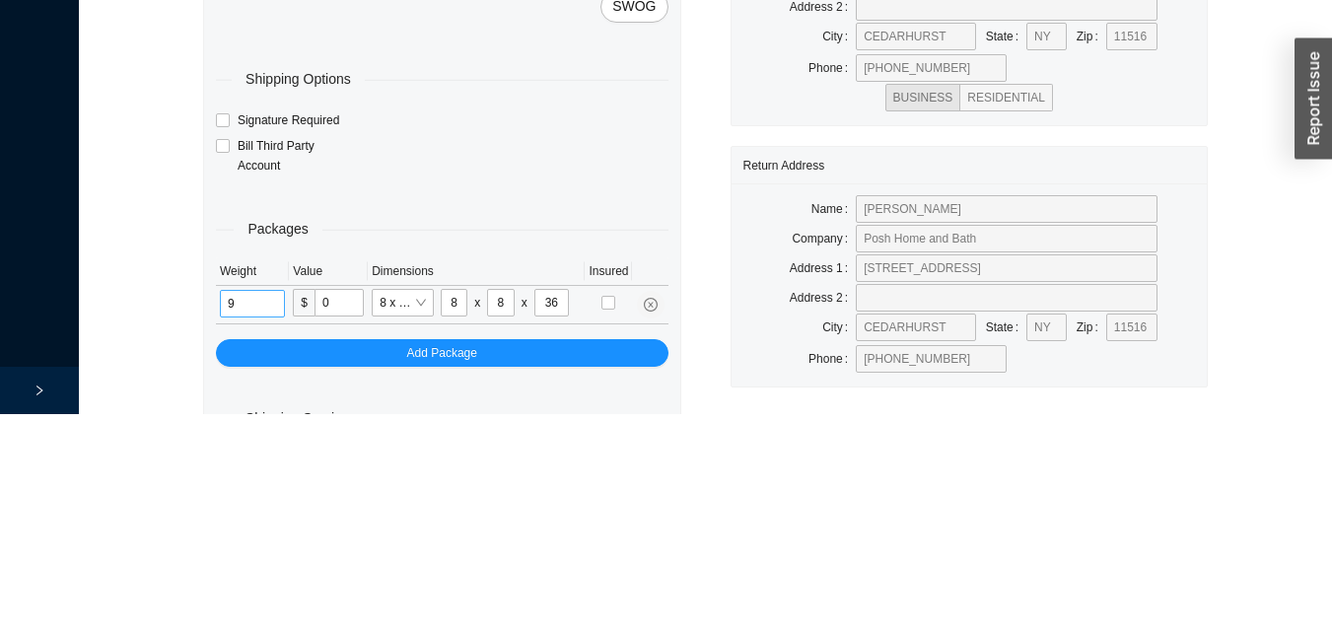
scroll to position [66, 0]
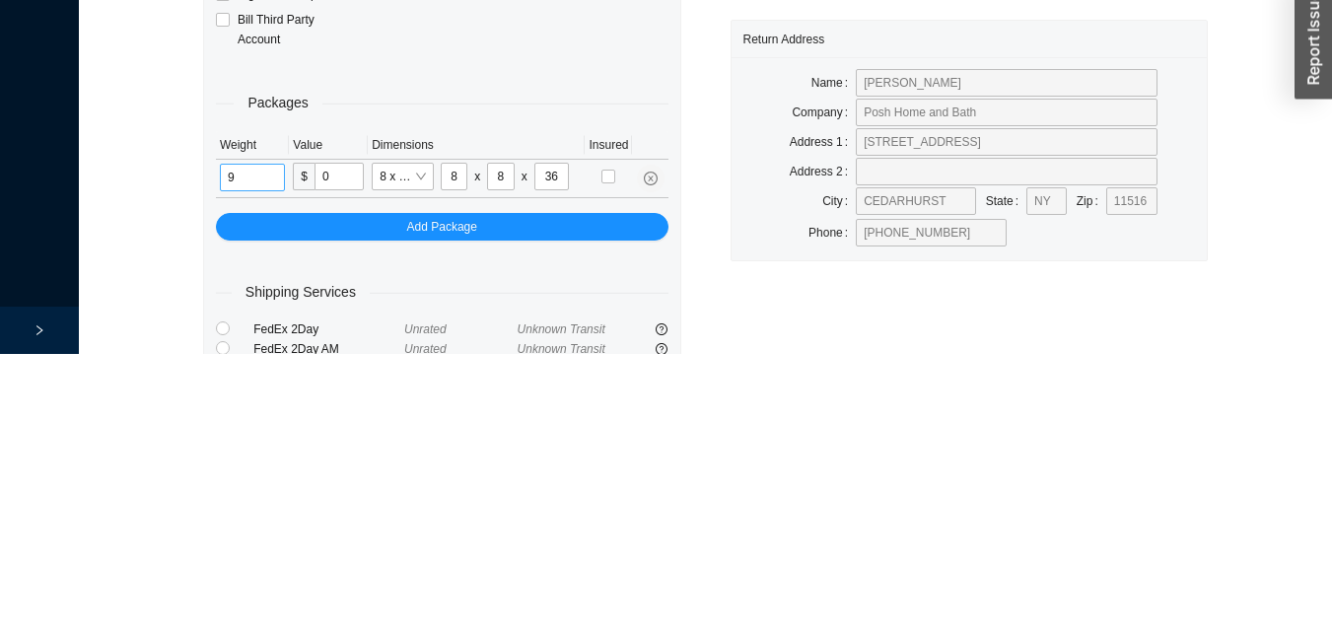
type input "9"
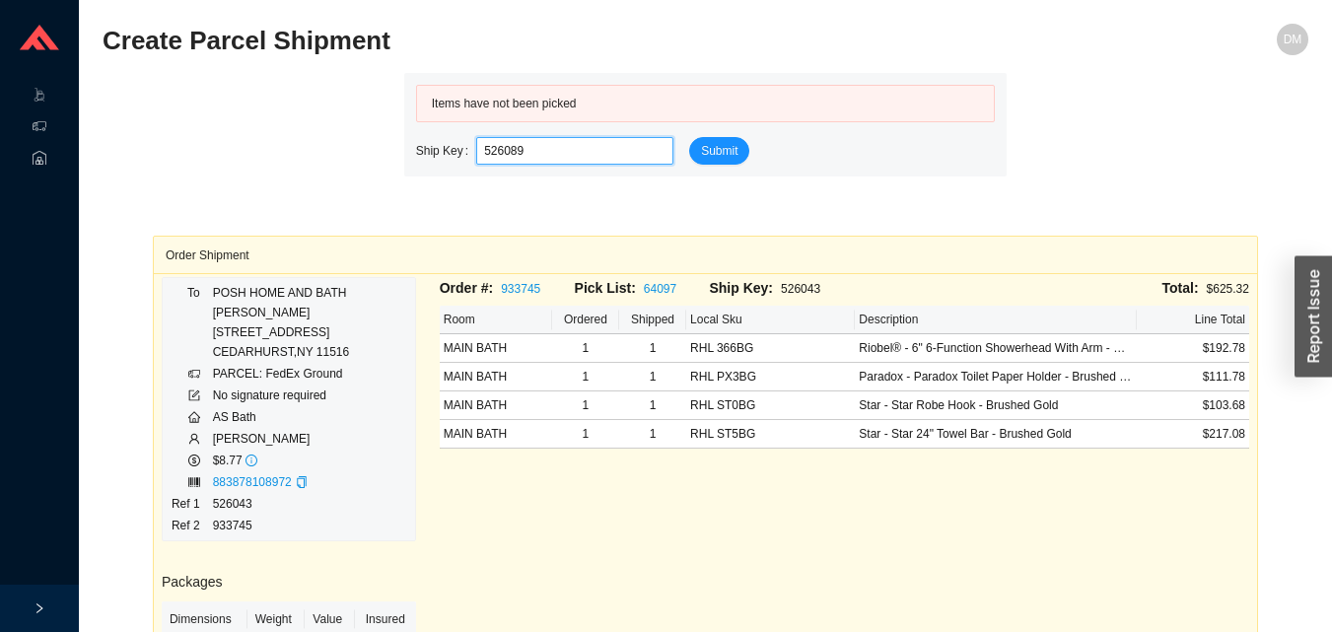
type input "526089"
click at [55, 128] on icon at bounding box center [58, 128] width 10 height 0
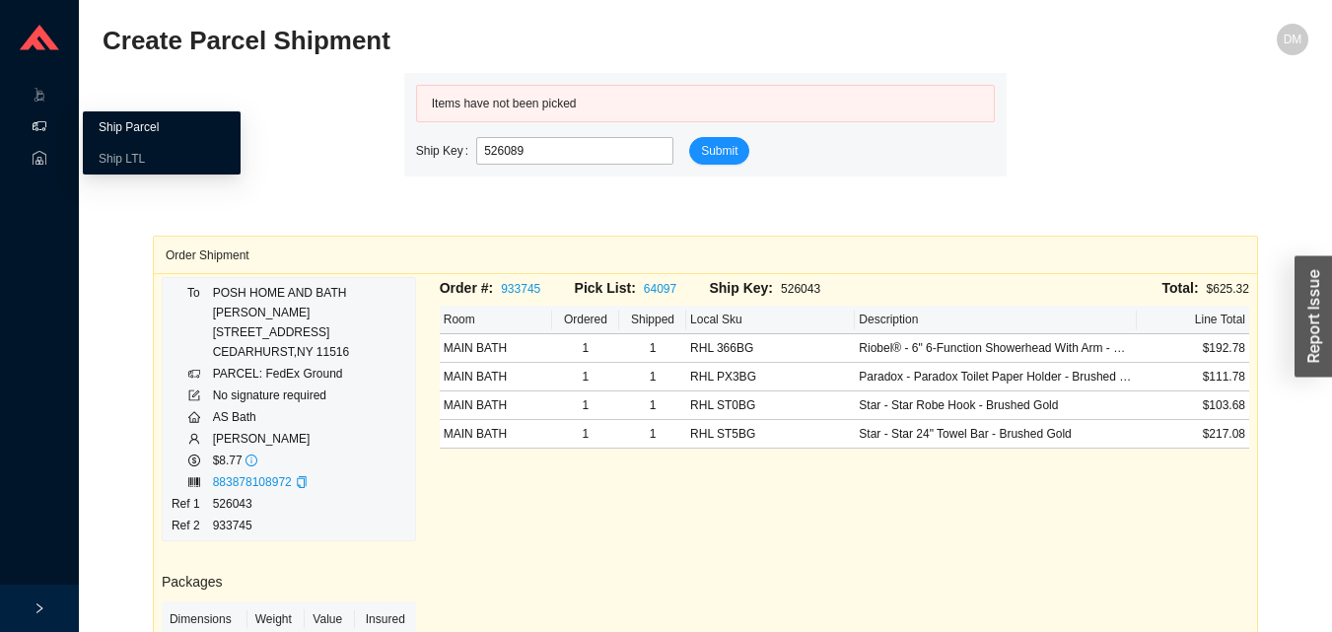
click at [129, 130] on link "Ship Parcel" at bounding box center [129, 127] width 60 height 14
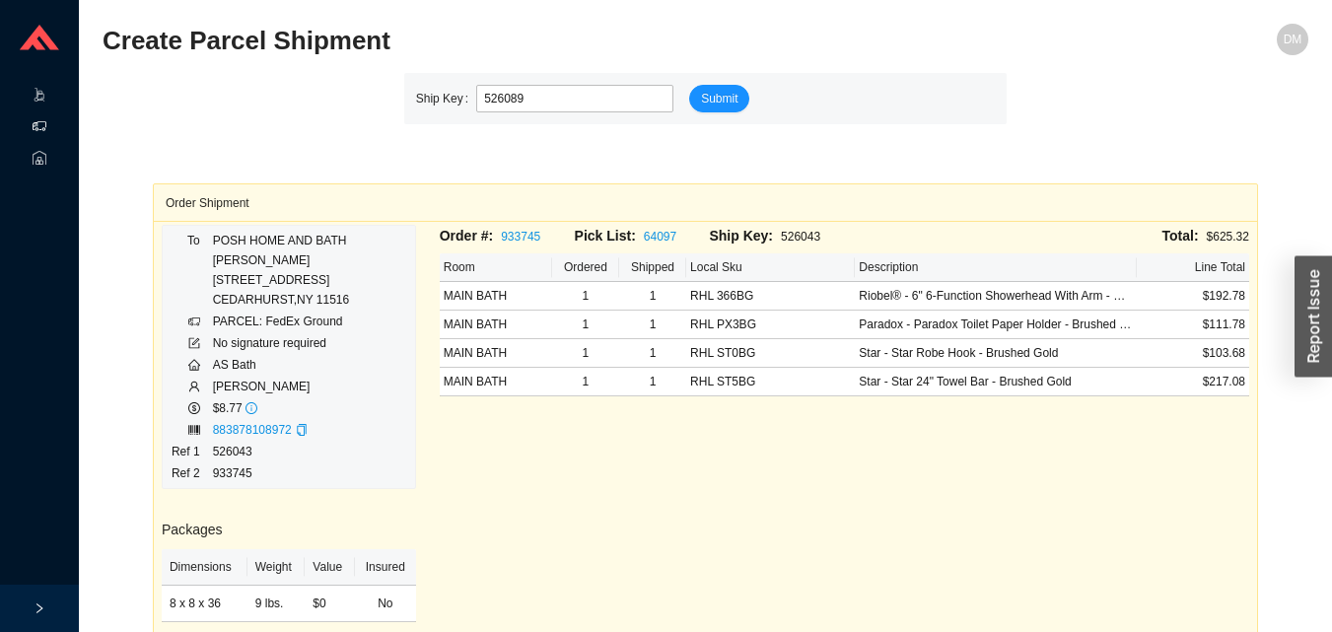
click at [58, 97] on icon at bounding box center [58, 97] width 10 height 0
click at [138, 99] on link "Start Pick" at bounding box center [124, 96] width 50 height 14
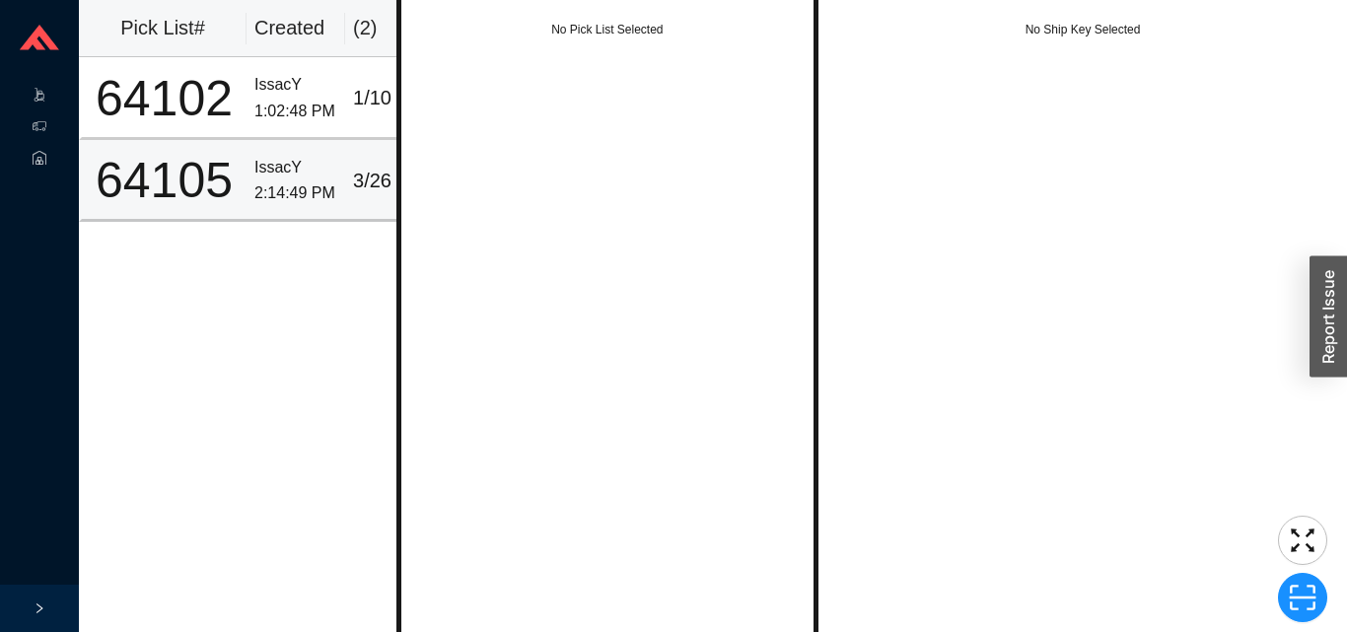
click at [279, 202] on div "2:14:49 PM" at bounding box center [295, 193] width 83 height 27
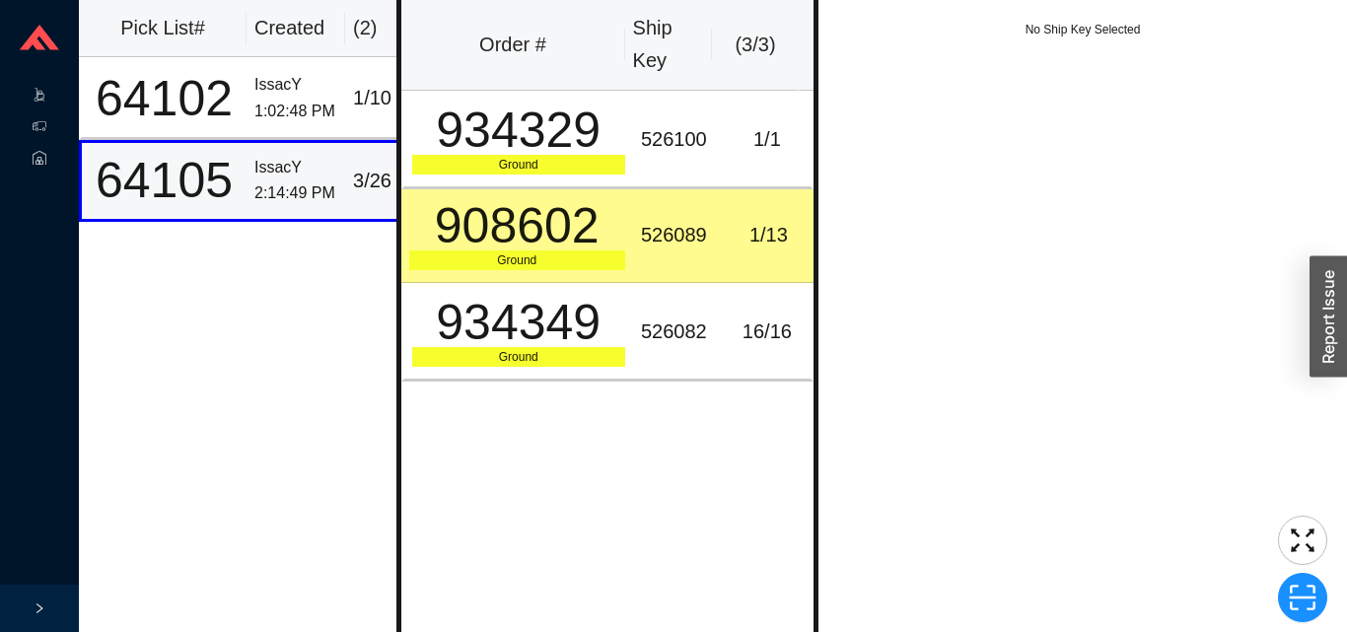
click at [526, 231] on div "908602" at bounding box center [517, 225] width 216 height 49
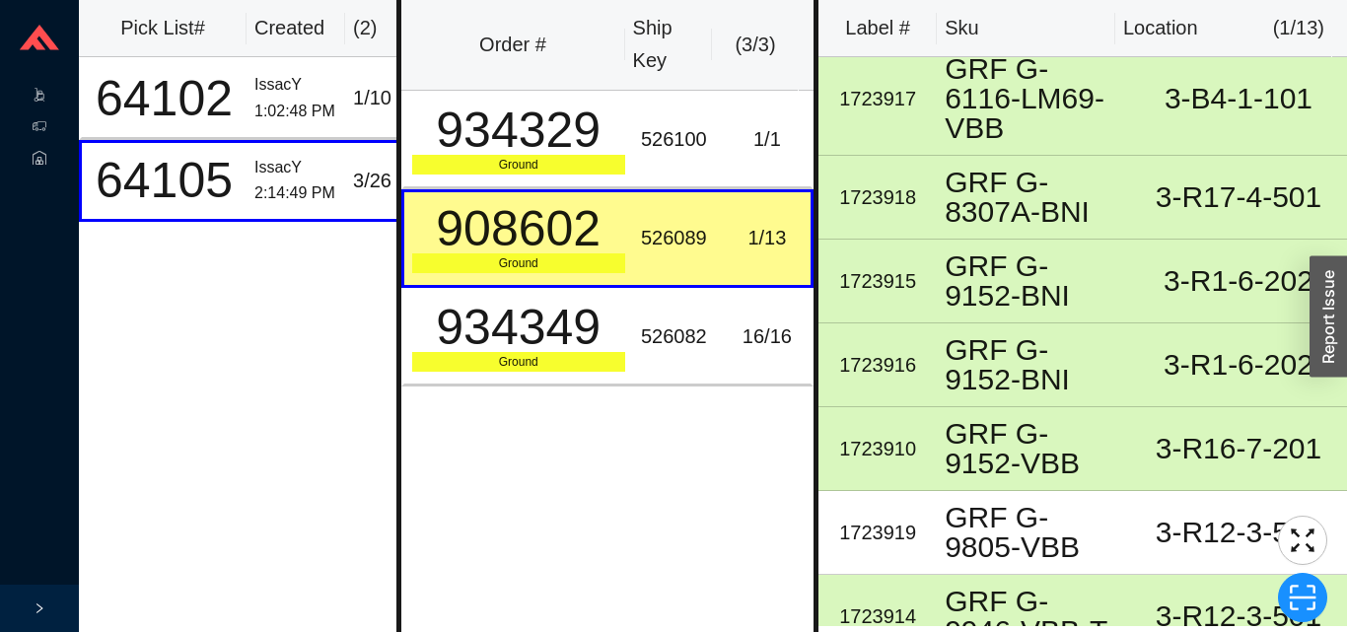
scroll to position [610, 0]
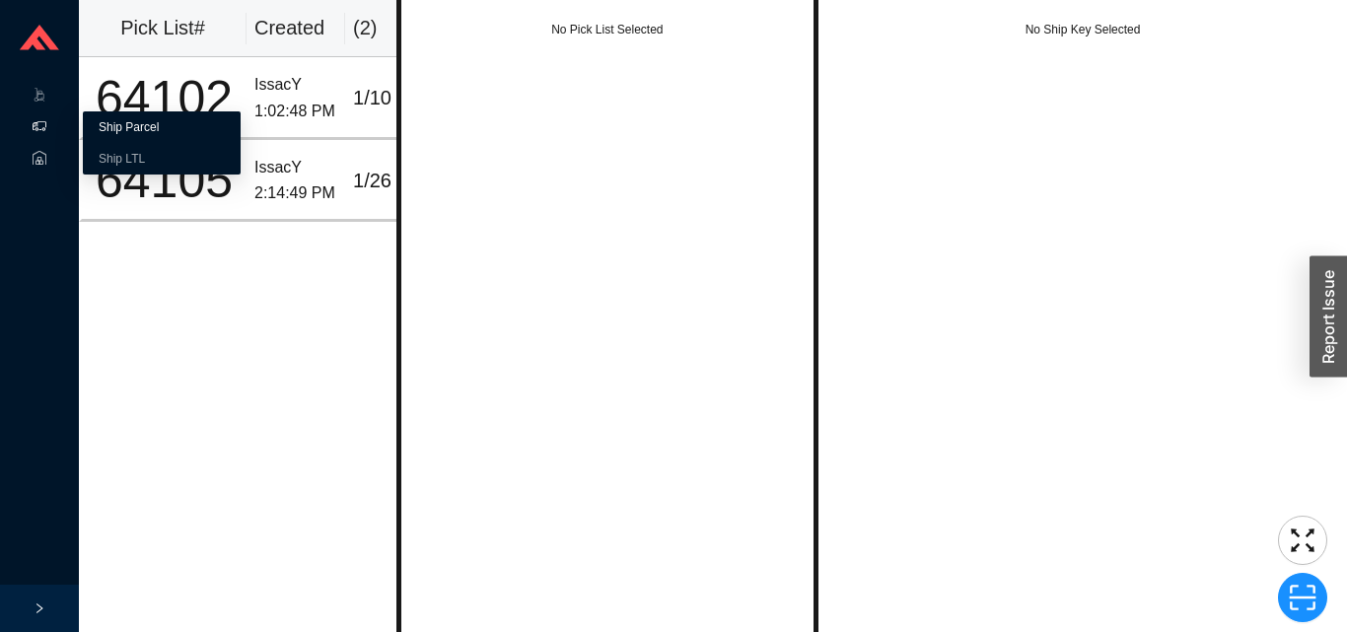
click at [159, 128] on link "Ship Parcel" at bounding box center [129, 127] width 60 height 14
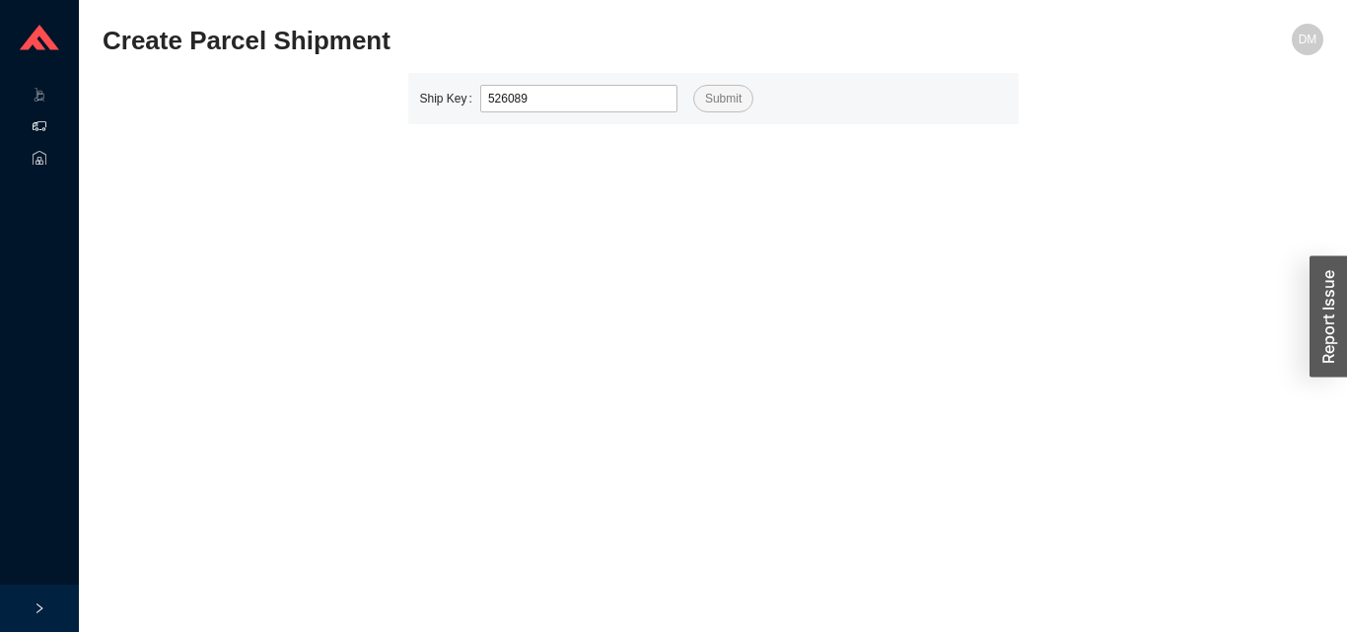
type input "526089"
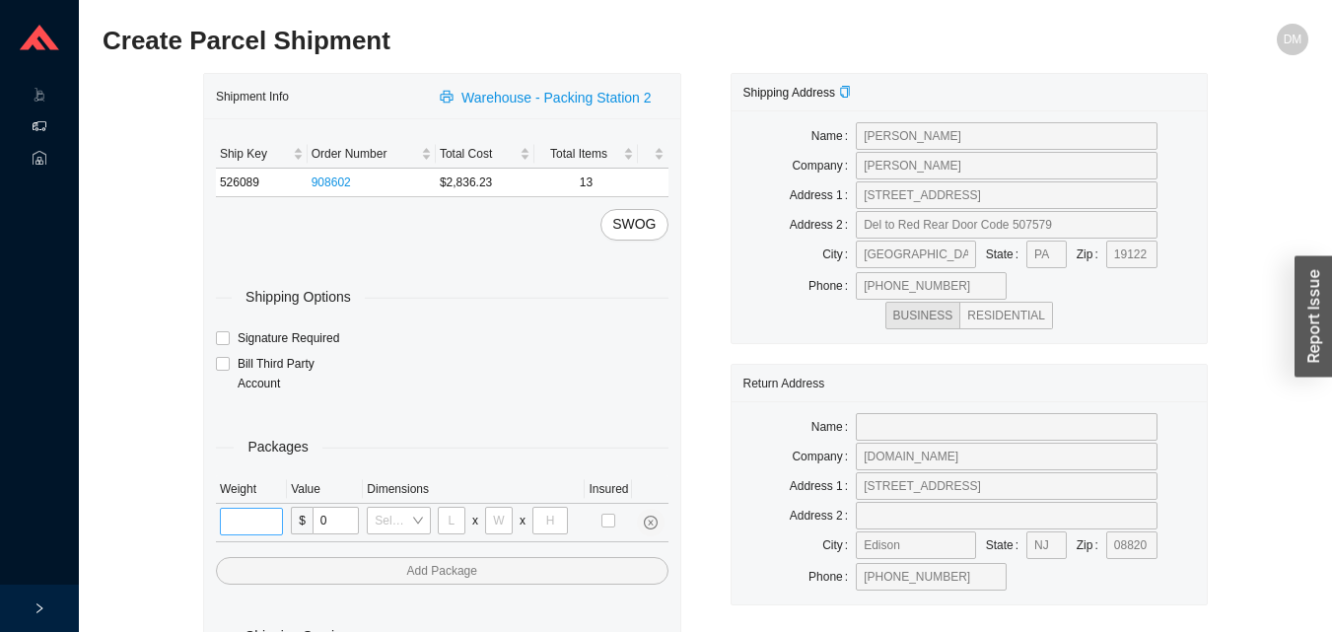
click at [268, 524] on input "tel" at bounding box center [251, 522] width 63 height 28
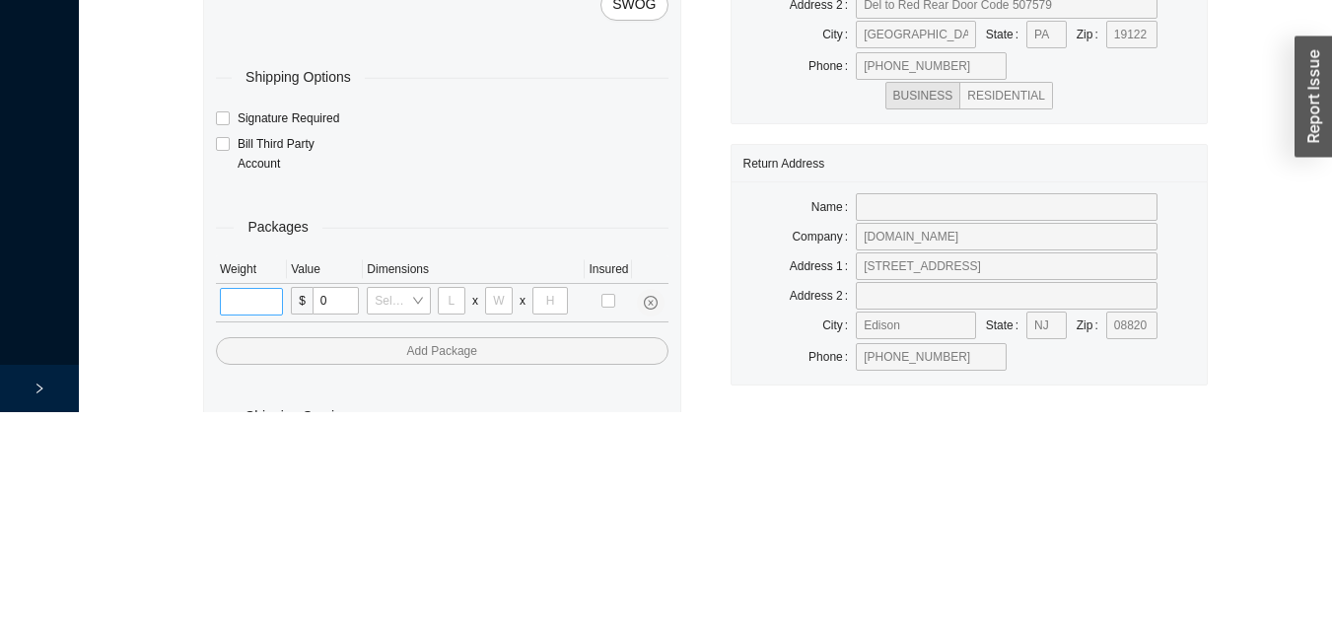
scroll to position [66, 0]
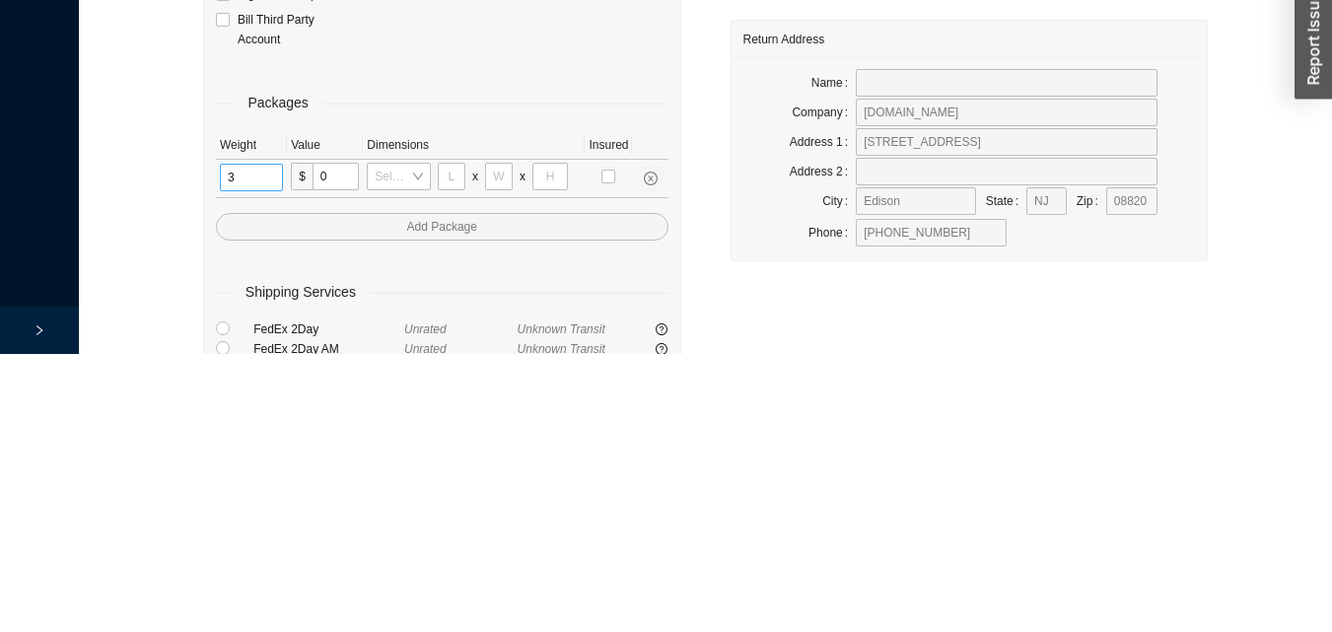
type input "31"
type input "24"
type input "16"
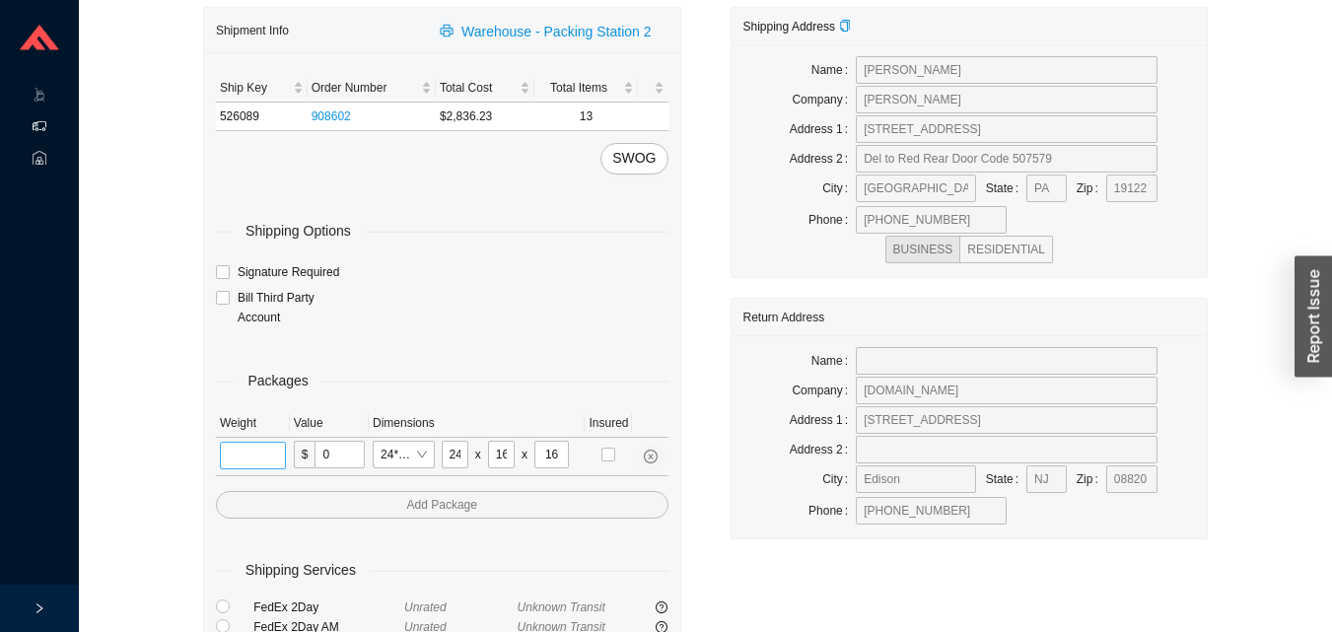
click at [234, 455] on input "tel" at bounding box center [253, 456] width 66 height 28
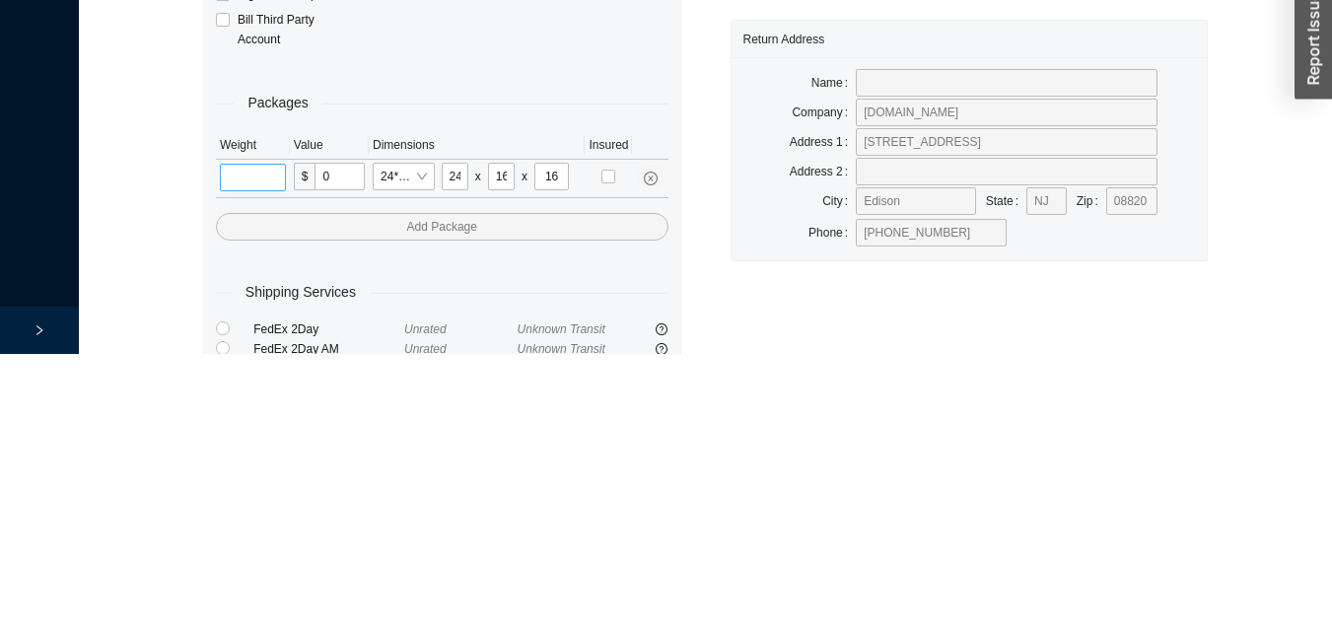
type input "1"
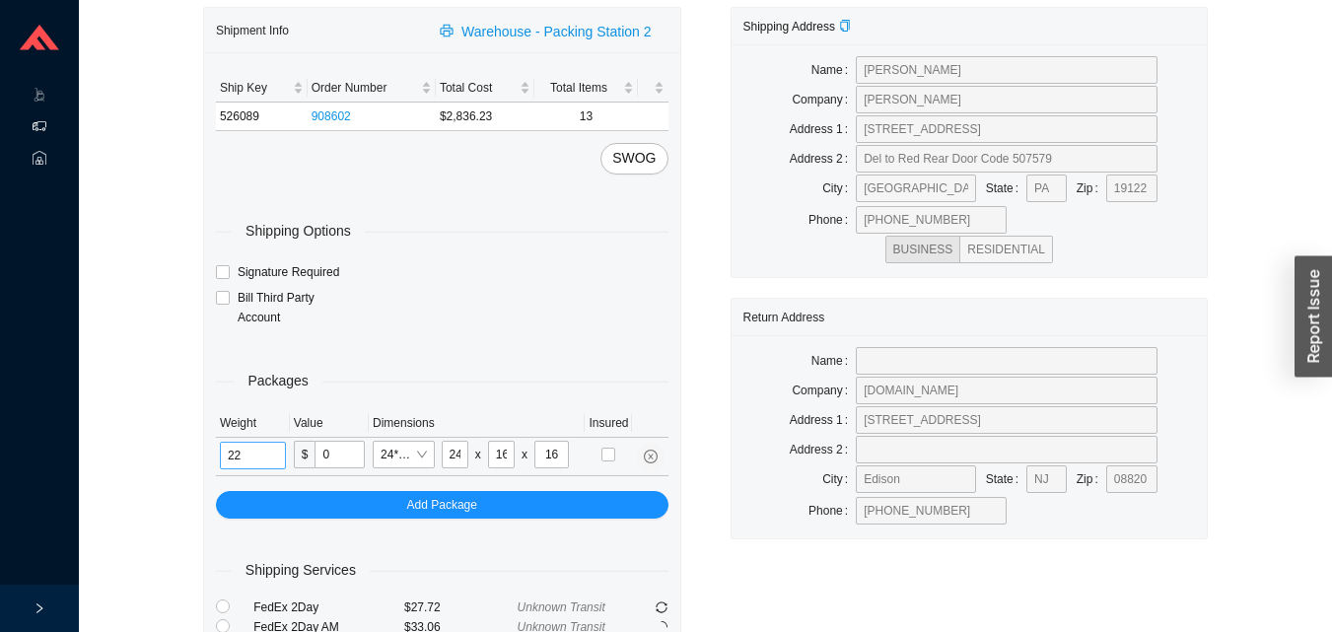
type input "22"
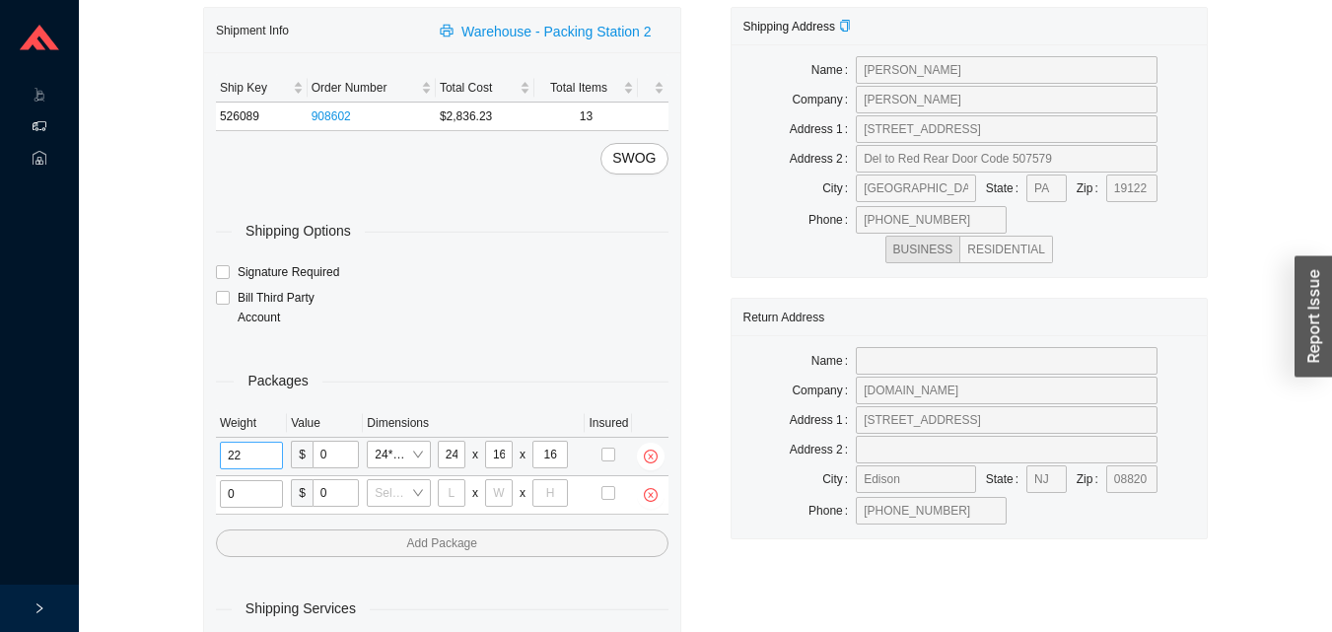
type input "2"
type input "18"
type input "8"
type input "42"
click at [260, 499] on input "tel" at bounding box center [249, 494] width 58 height 28
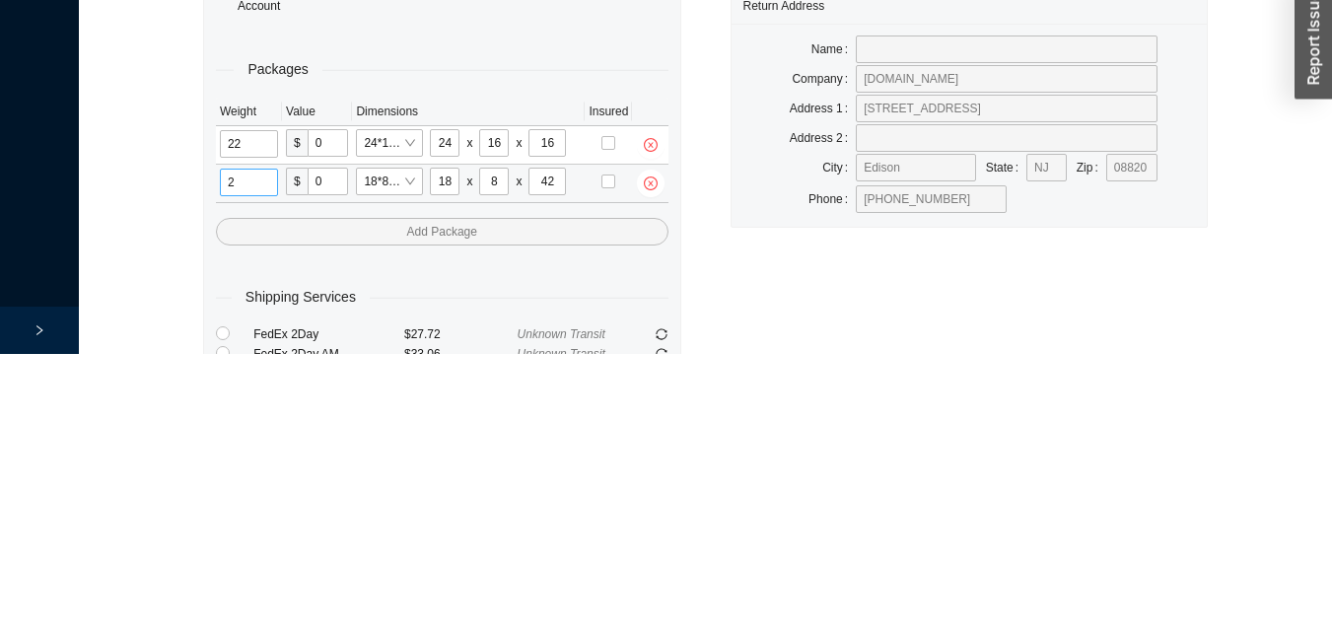
scroll to position [105, 0]
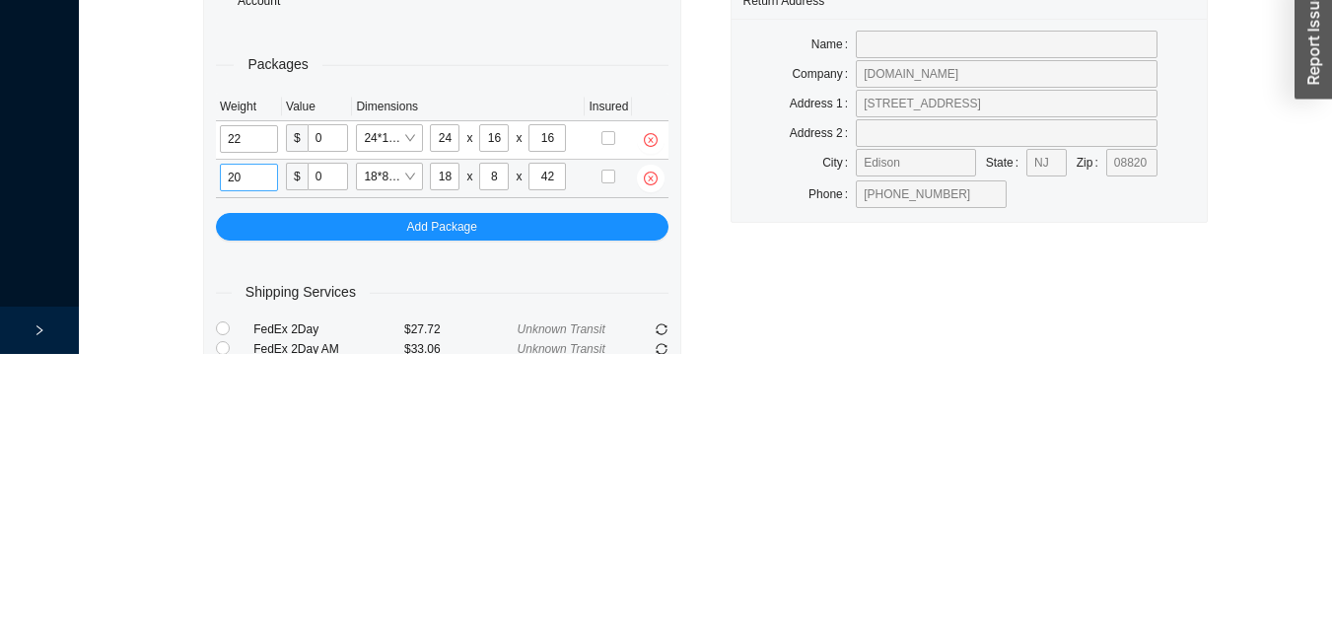
type input "20"
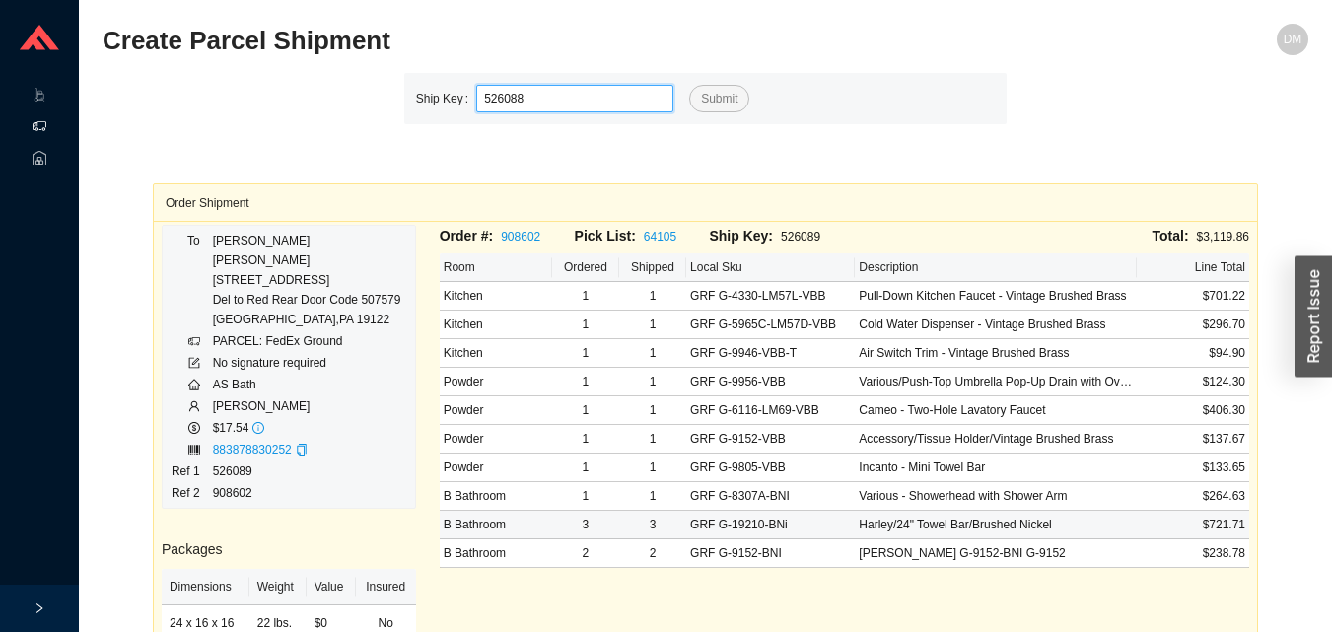
type input "526088"
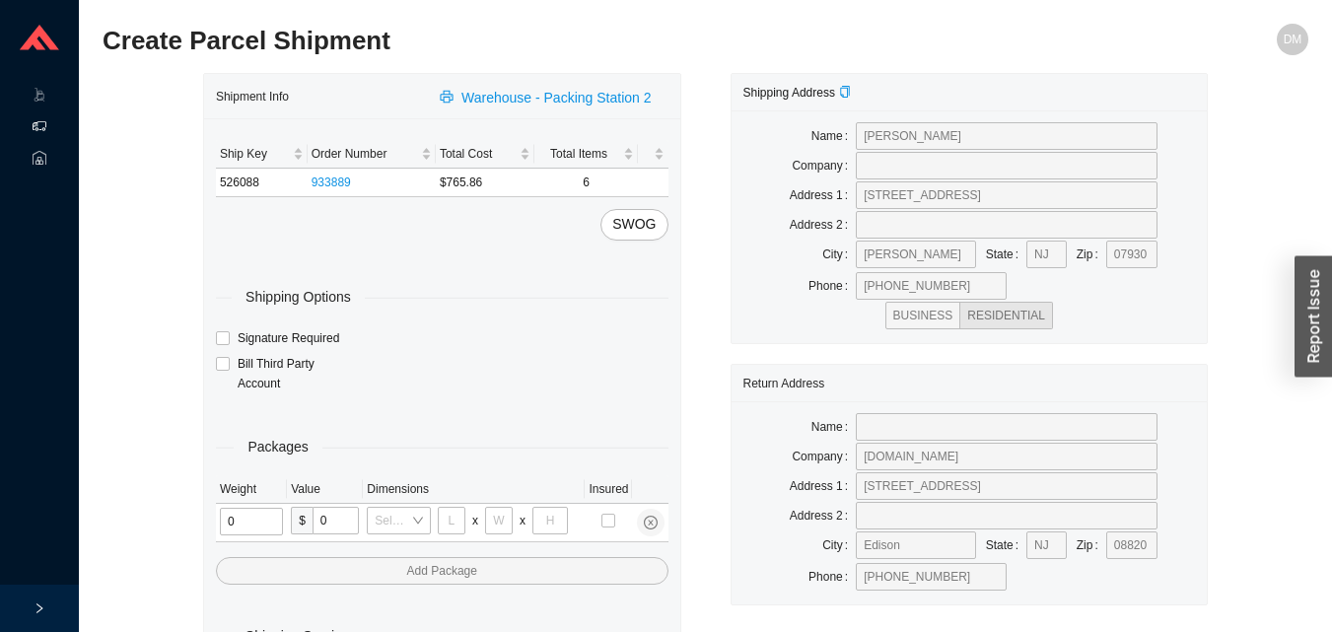
type input "2"
type input "18"
type input "8"
type input "42"
click at [268, 519] on input "tel" at bounding box center [249, 522] width 58 height 28
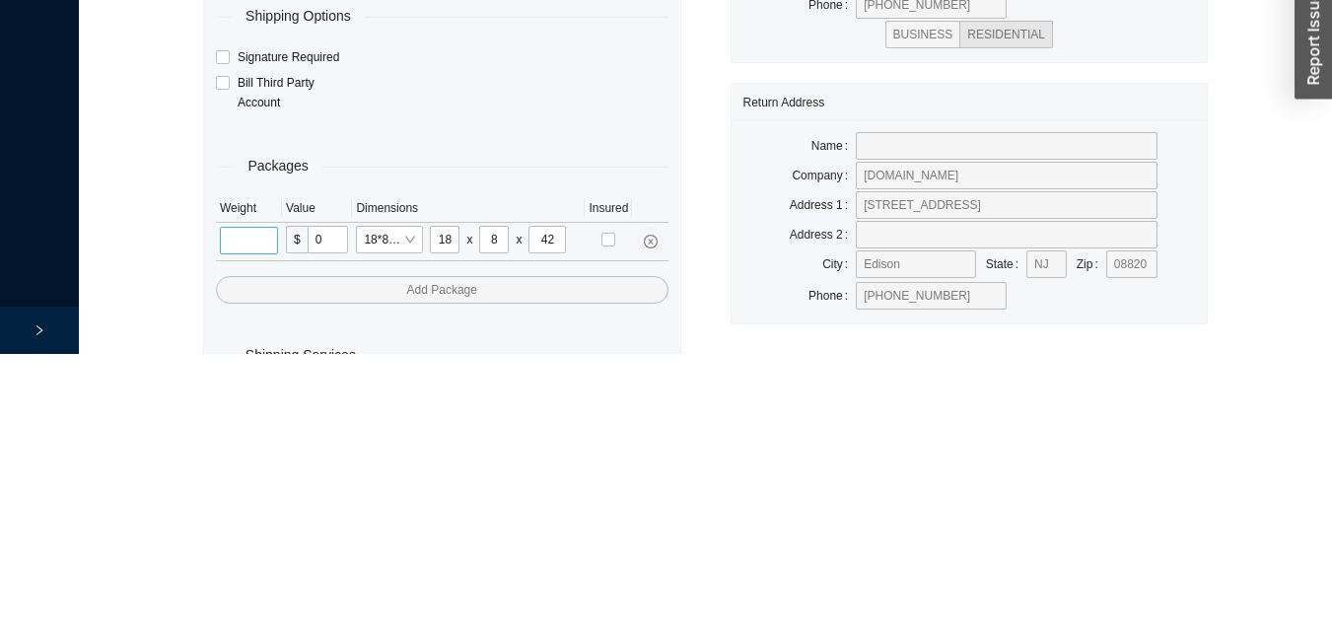
scroll to position [66, 0]
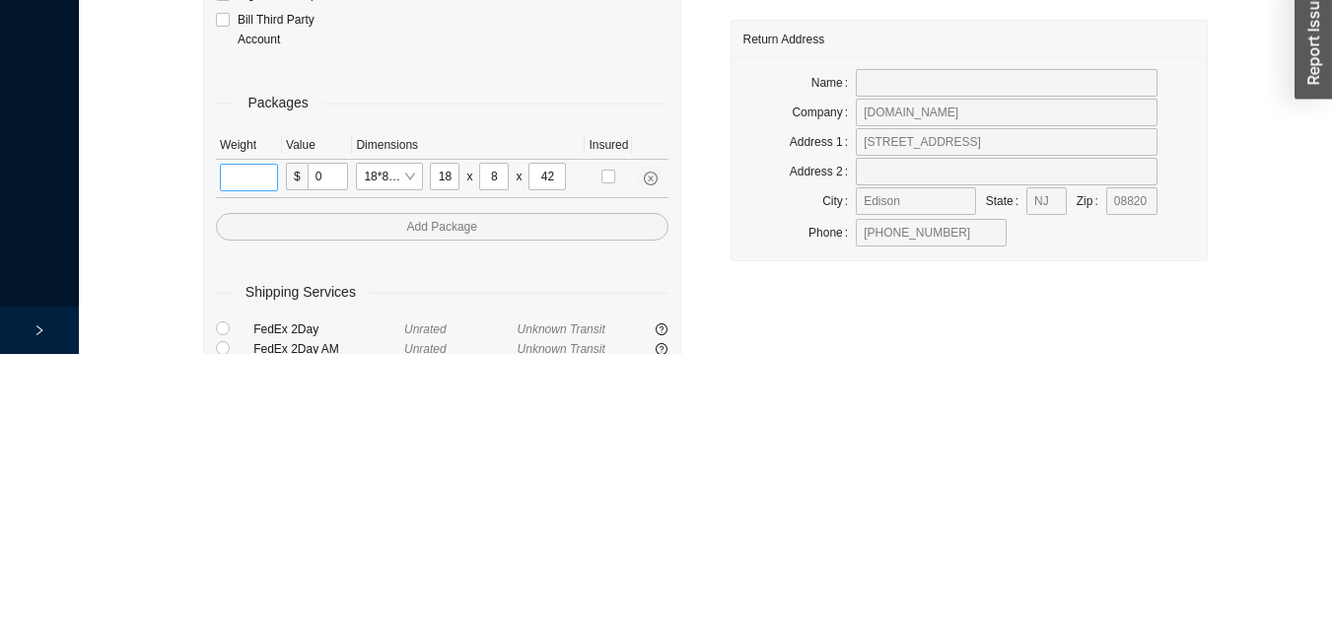
type input "1"
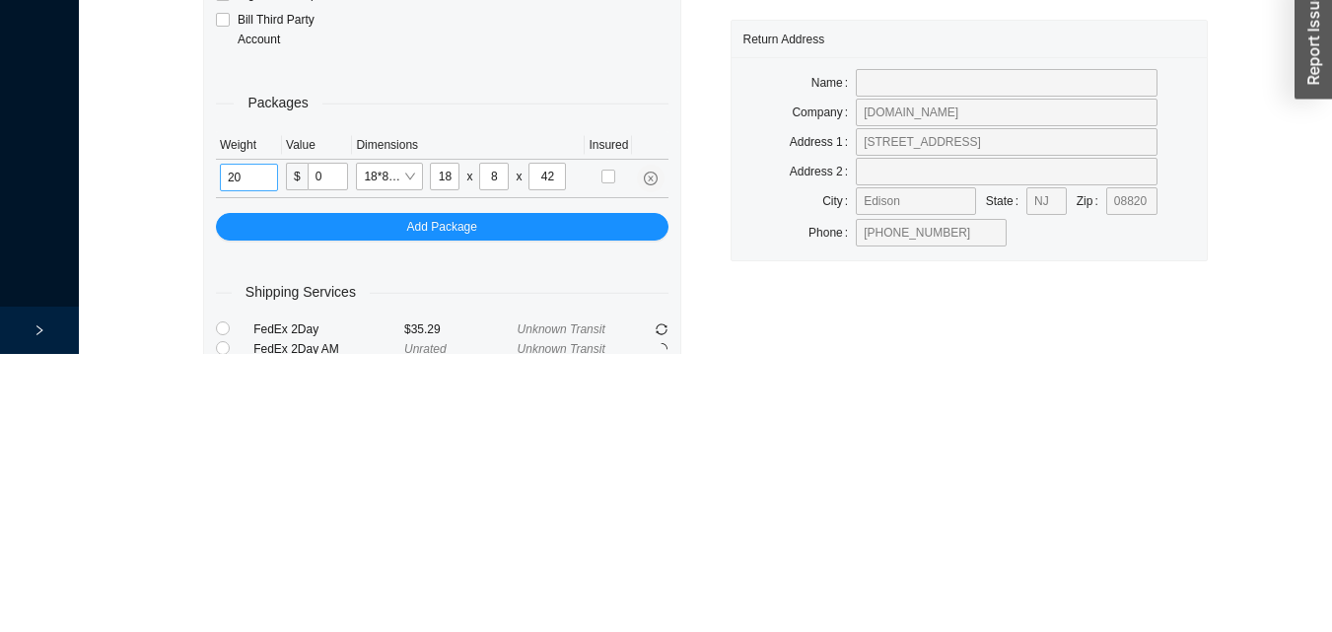
type input "20"
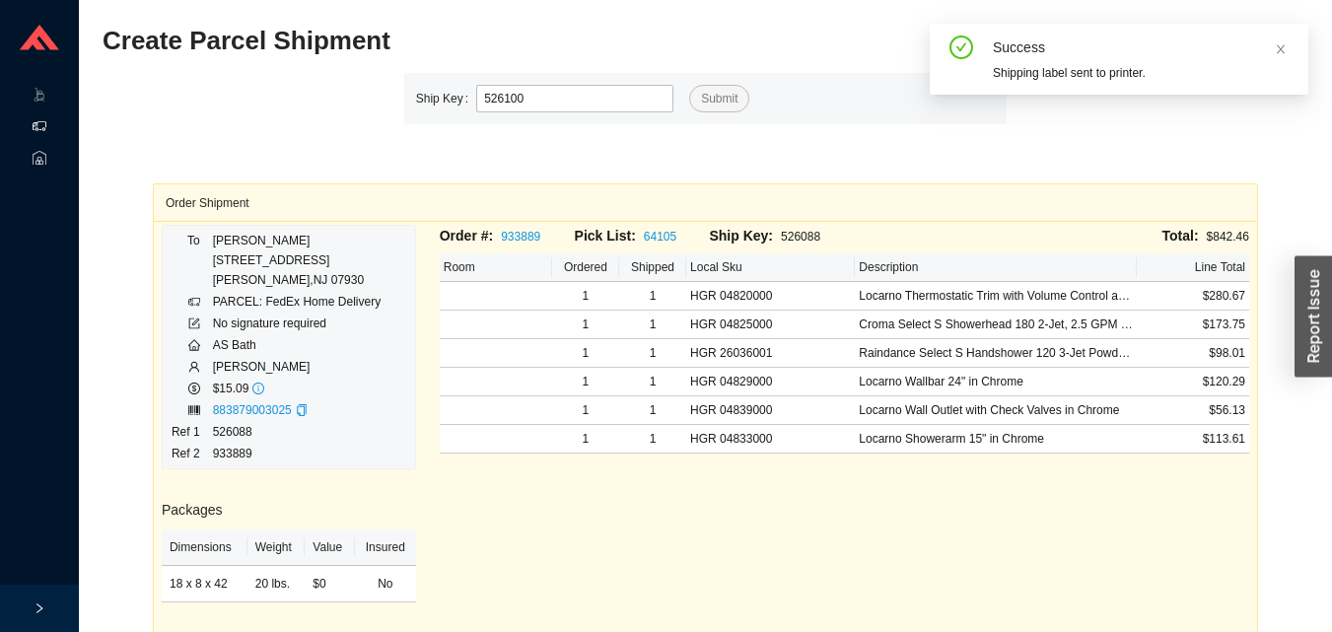
type input "526100"
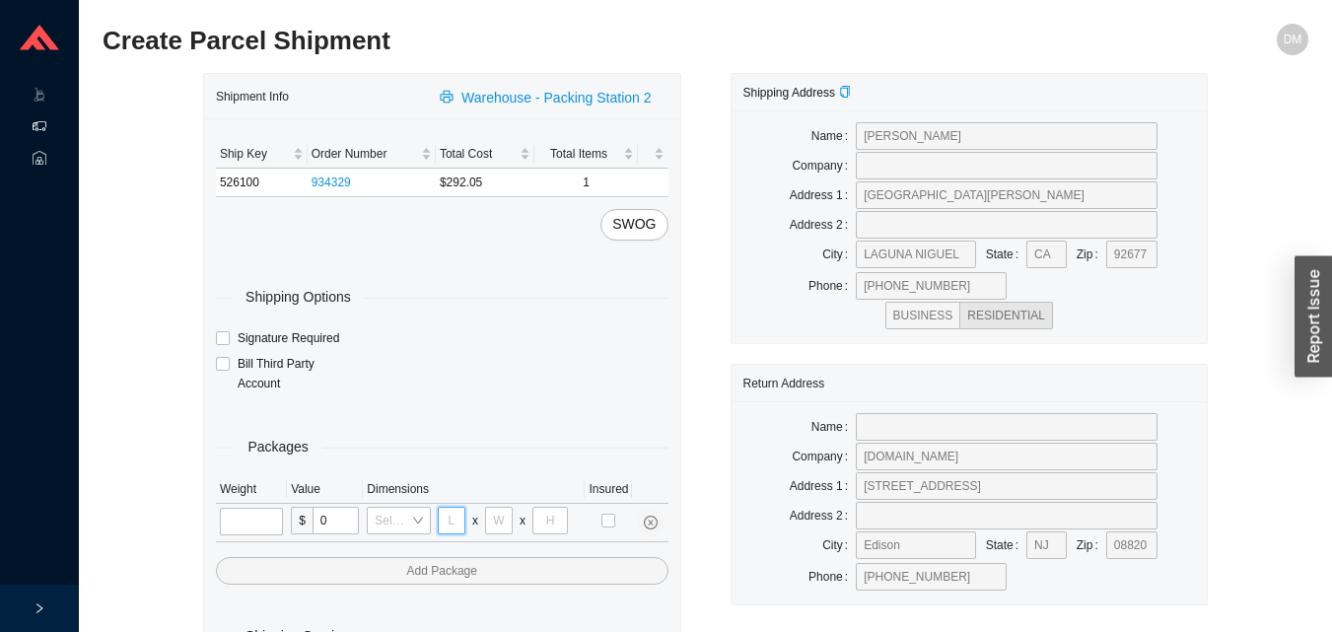
click at [452, 520] on input "tel" at bounding box center [452, 521] width 28 height 28
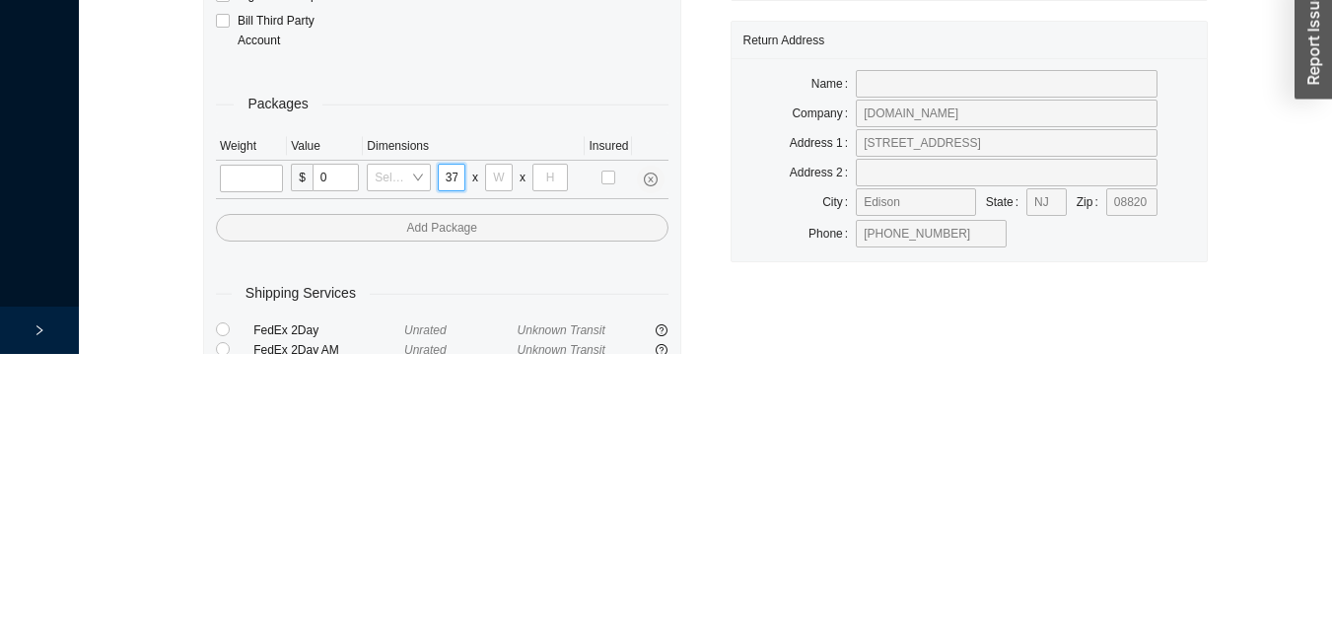
scroll to position [0, 1]
type input "37"
click at [498, 459] on input "tel" at bounding box center [499, 456] width 28 height 28
type input "27"
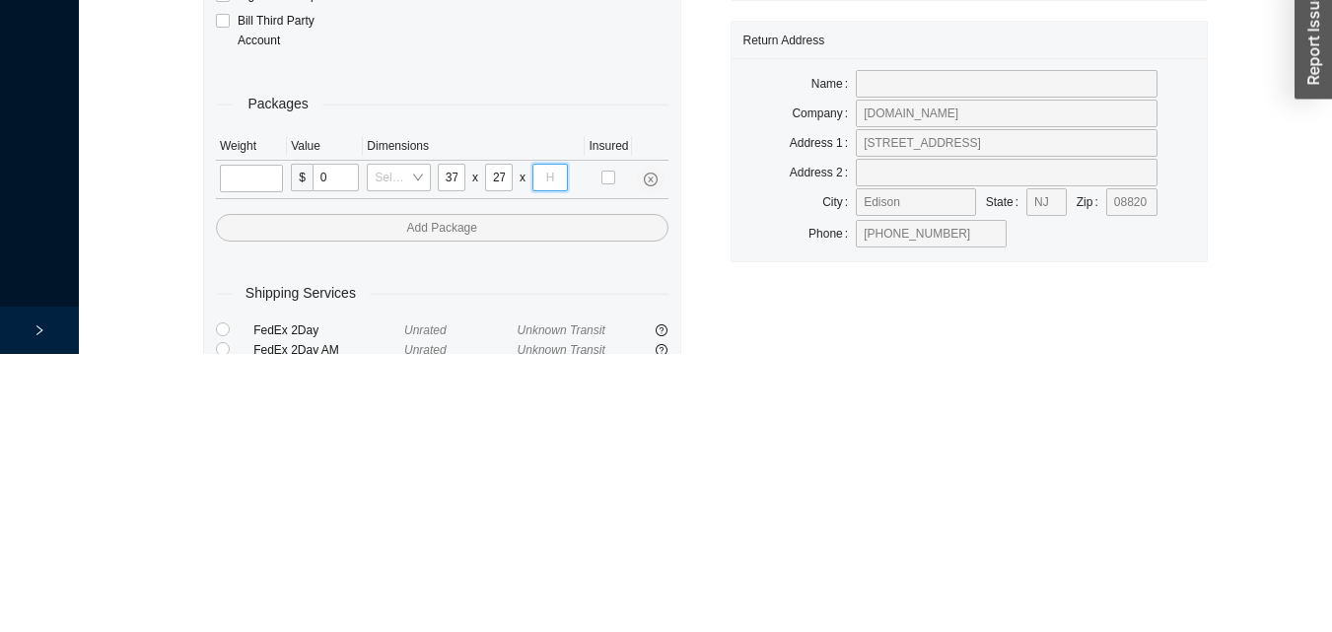
click at [550, 458] on input "tel" at bounding box center [551, 456] width 36 height 28
type input "5"
click at [248, 462] on input "tel" at bounding box center [251, 457] width 63 height 28
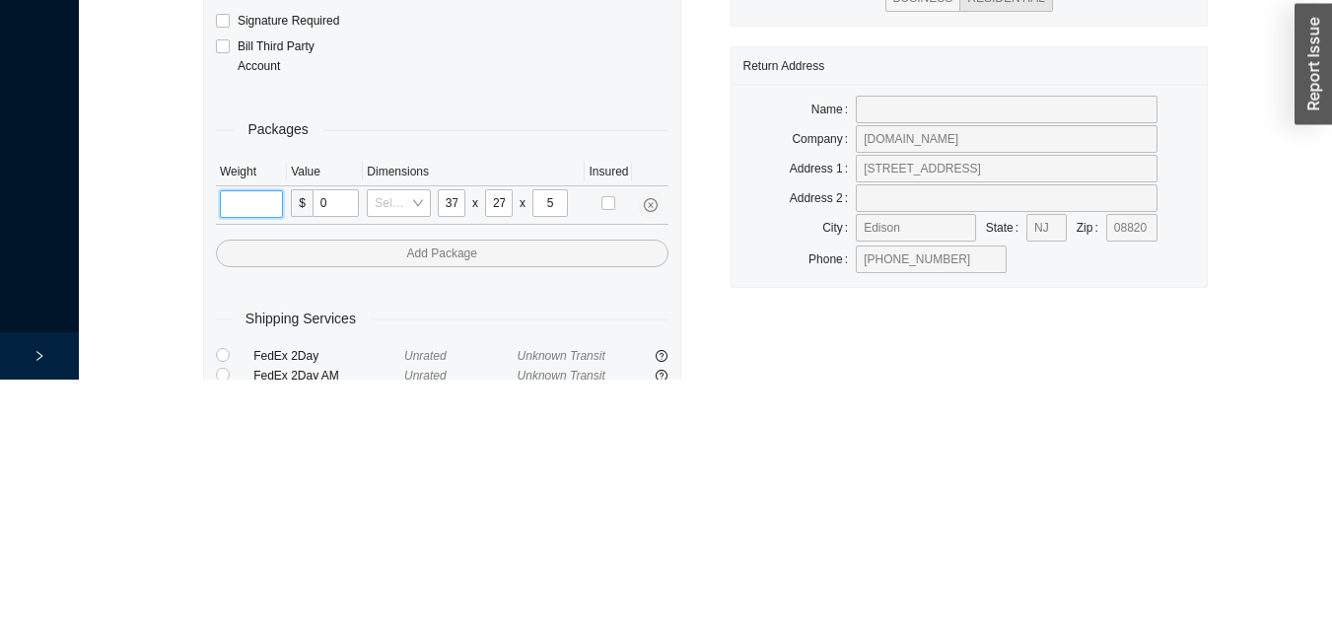
scroll to position [66, 0]
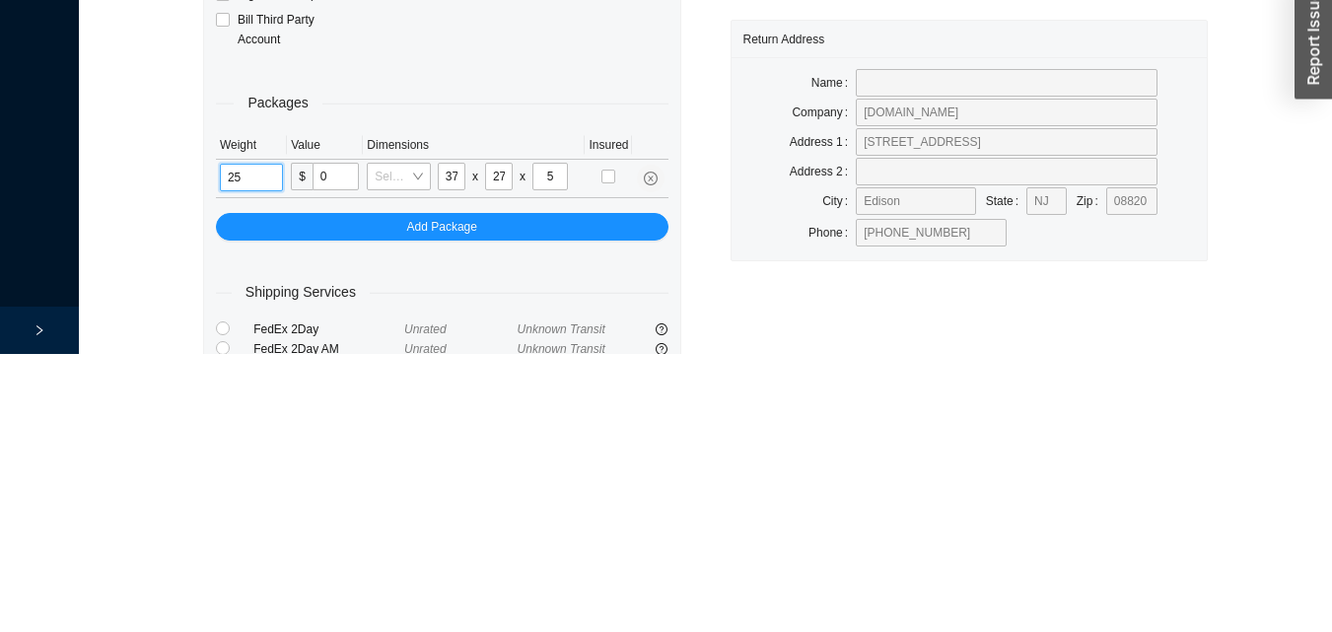
type input "25"
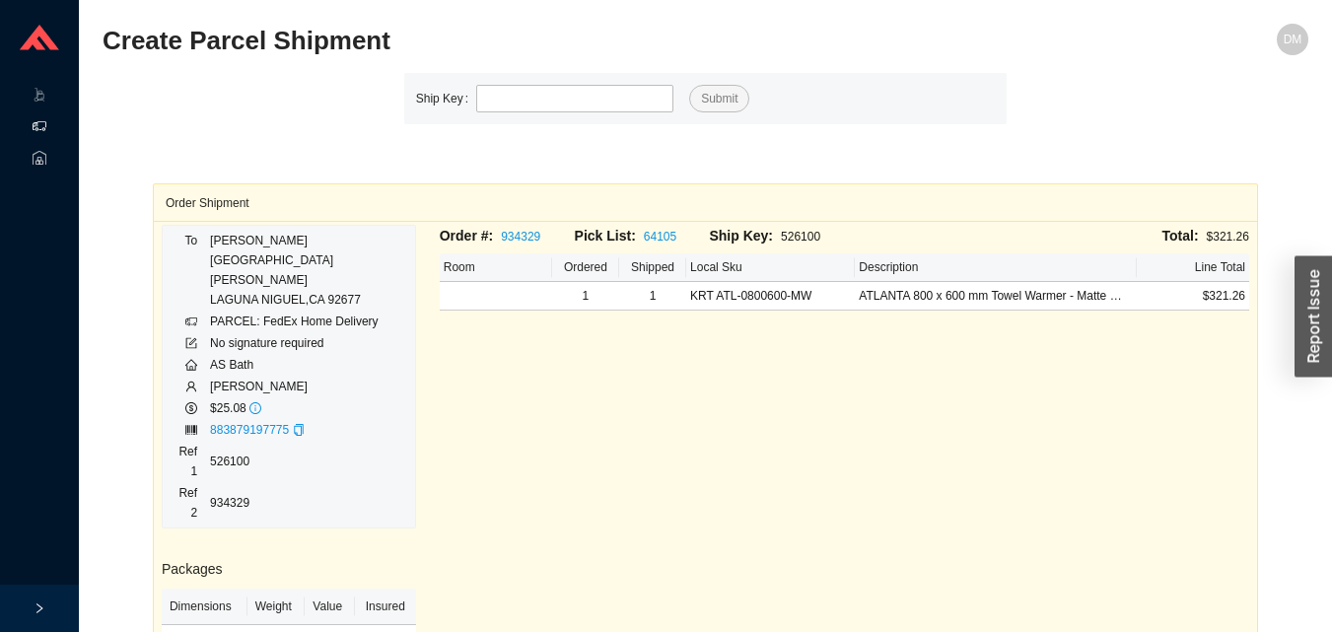
click at [546, 104] on input "tel" at bounding box center [574, 99] width 197 height 28
type input "526082"
click at [689, 85] on button "Submit" at bounding box center [719, 99] width 60 height 28
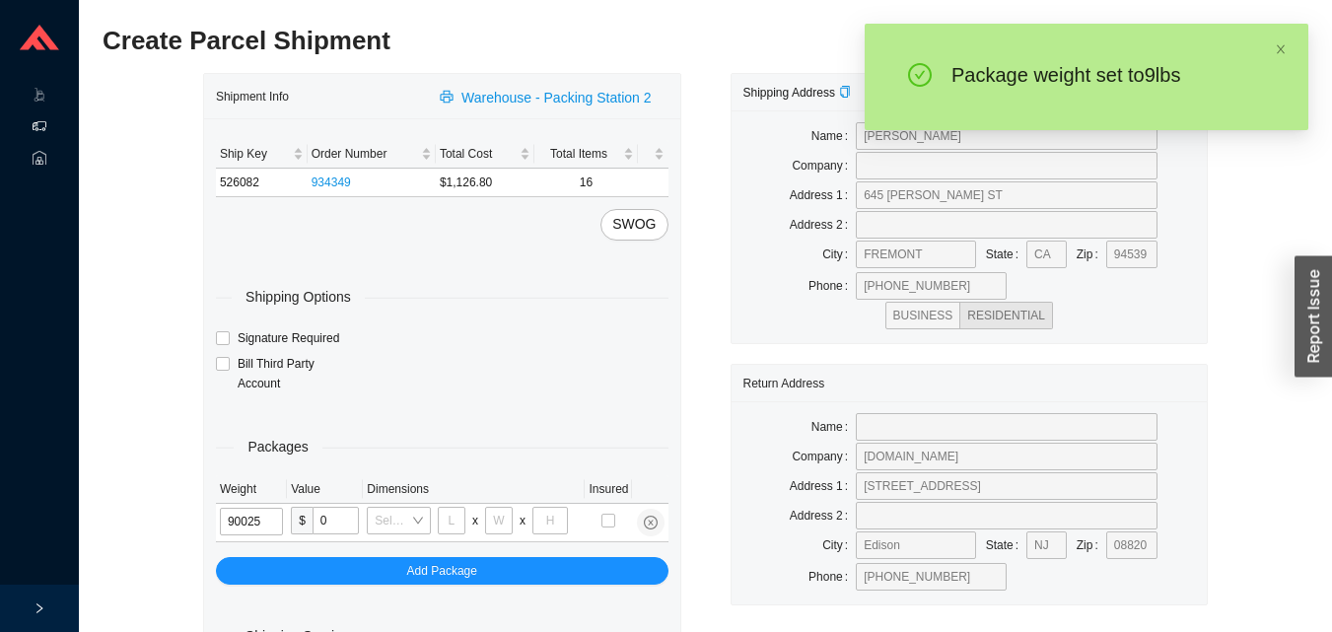
type input "9"
type input "28"
type input "16"
type input "7"
type input "9"
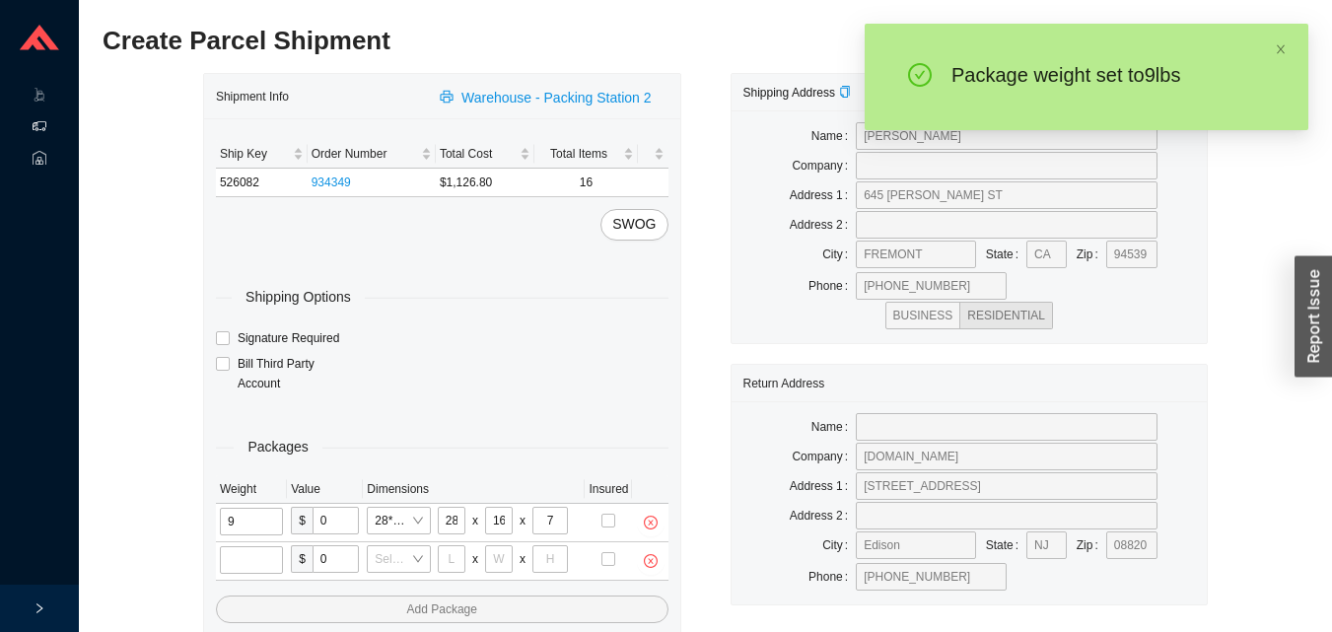
type input "9"
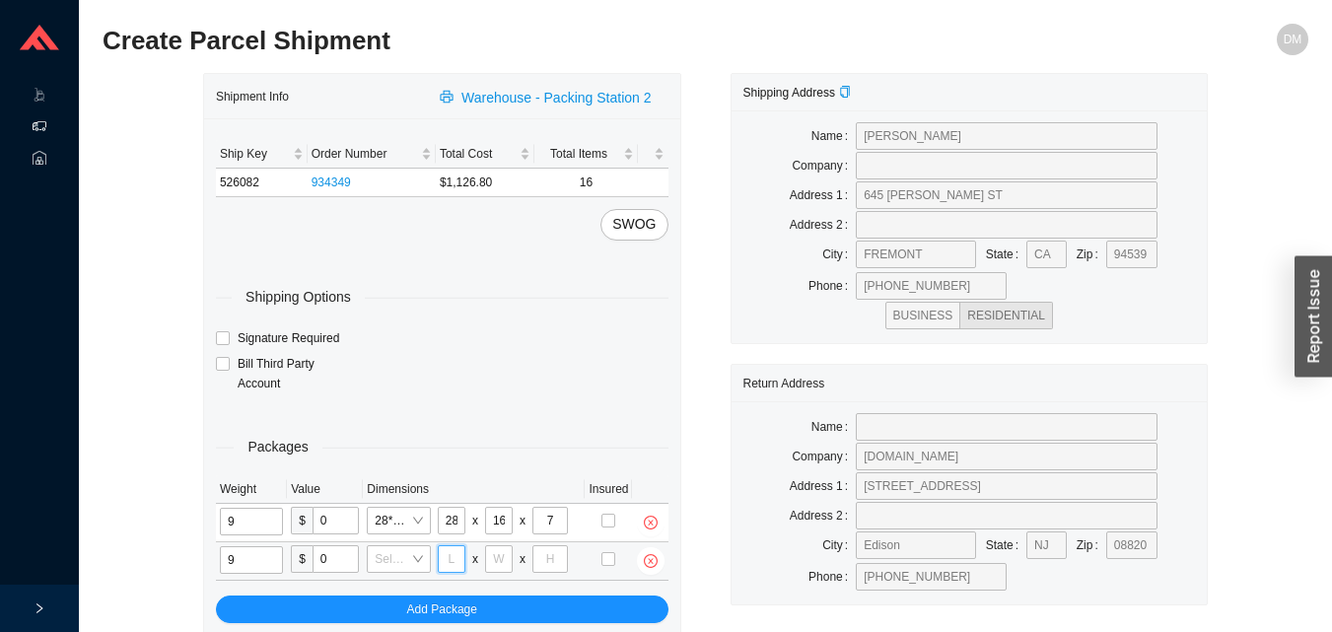
click at [452, 558] on input "tel" at bounding box center [452, 559] width 28 height 28
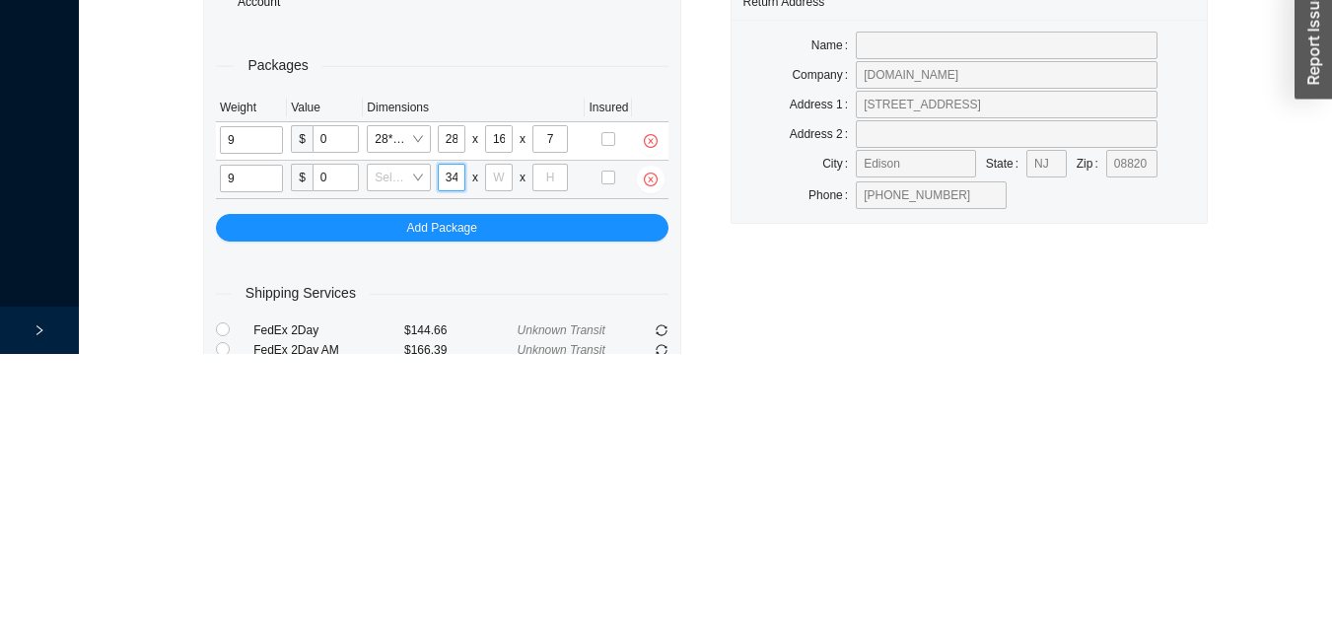
scroll to position [0, 1]
type input "34"
click at [498, 460] on input "tel" at bounding box center [499, 456] width 28 height 28
type input "28"
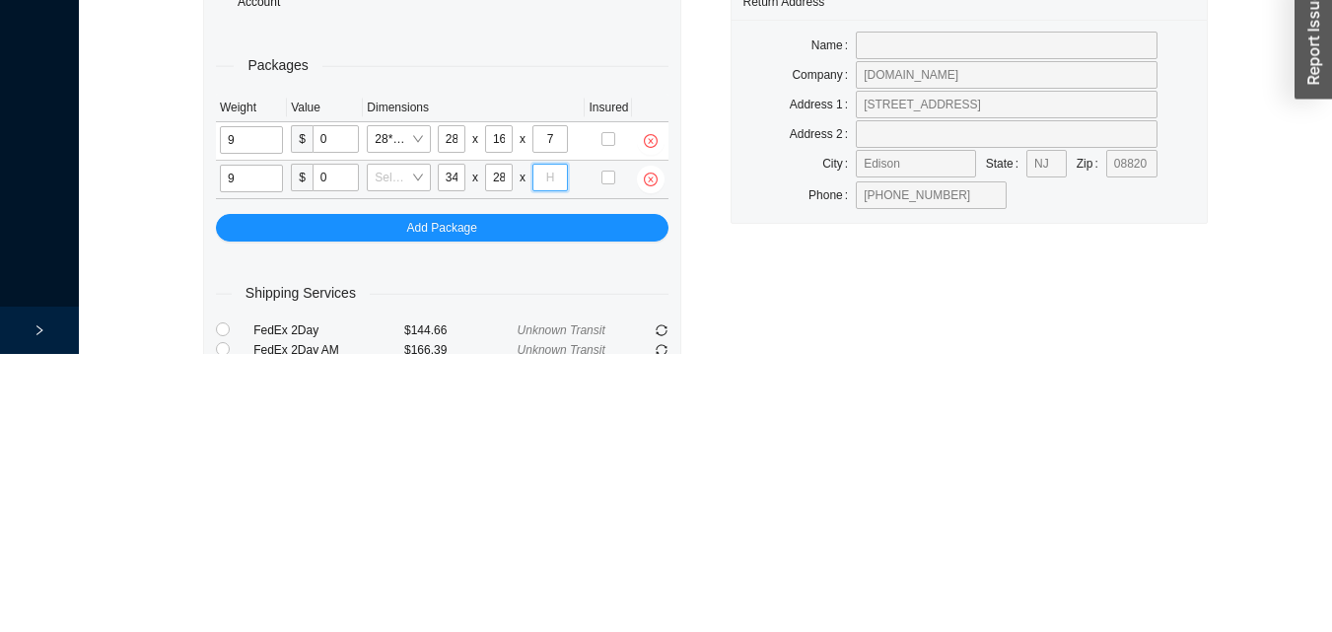
click at [546, 455] on input "tel" at bounding box center [551, 456] width 36 height 28
type input "6"
click at [275, 462] on input "9" at bounding box center [251, 457] width 63 height 28
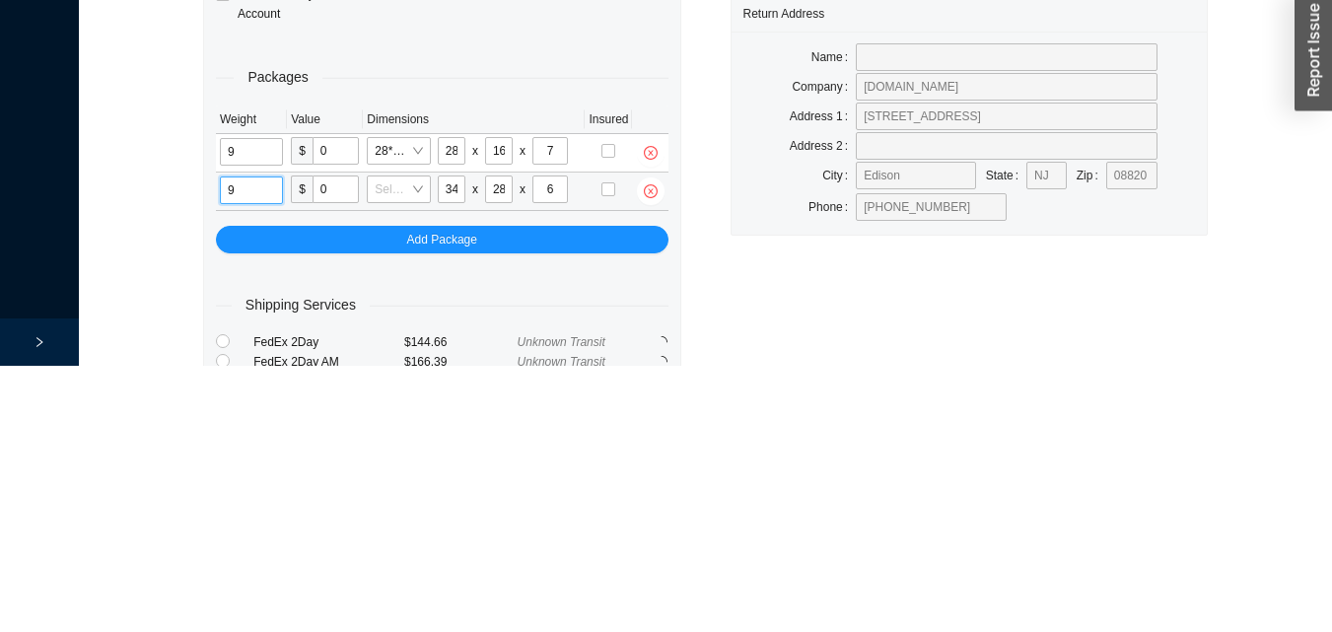
scroll to position [105, 0]
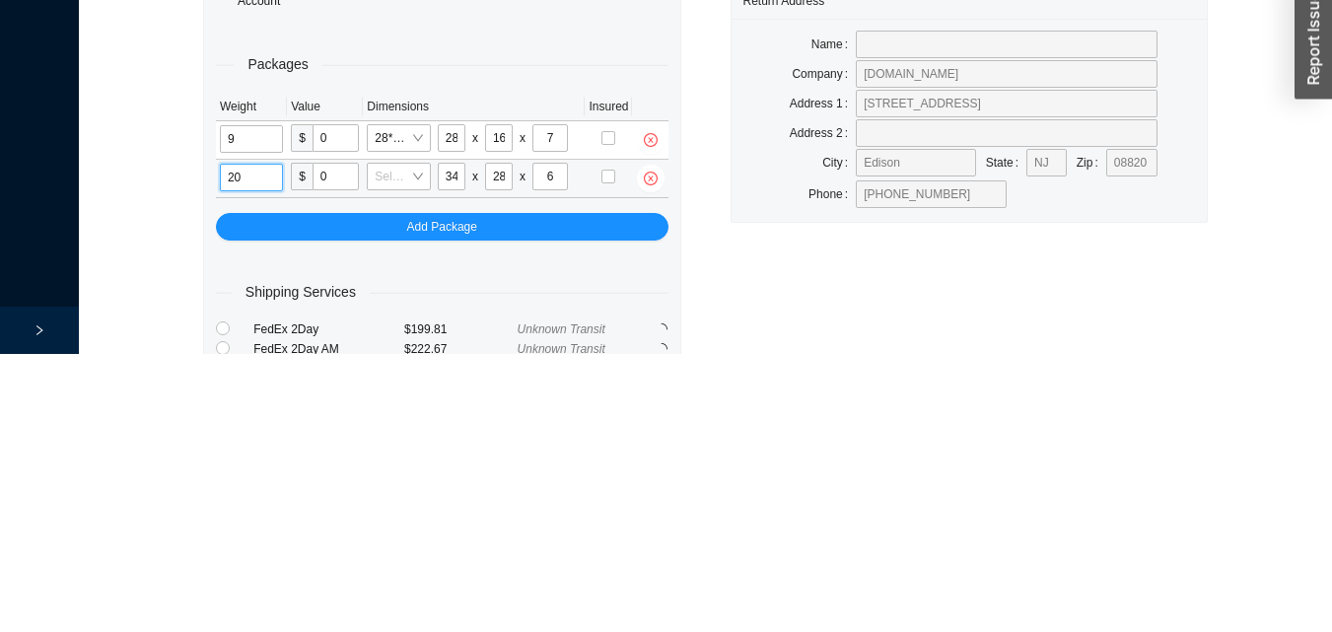
type input "20"
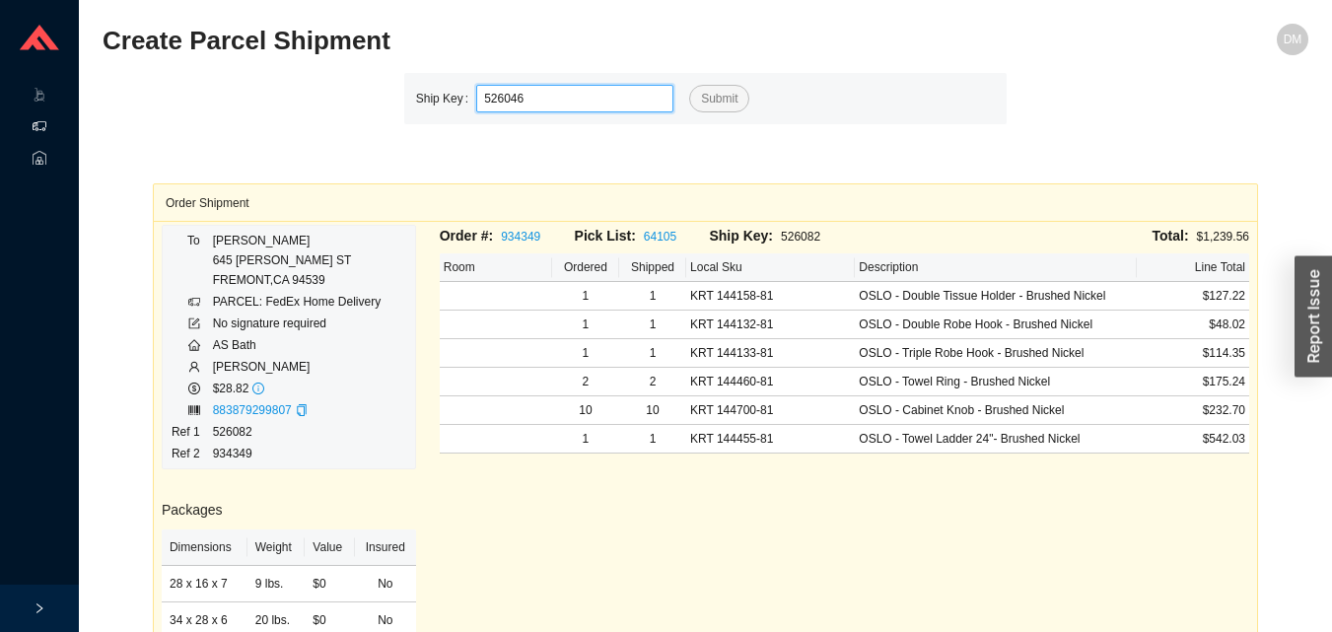
type input "526046"
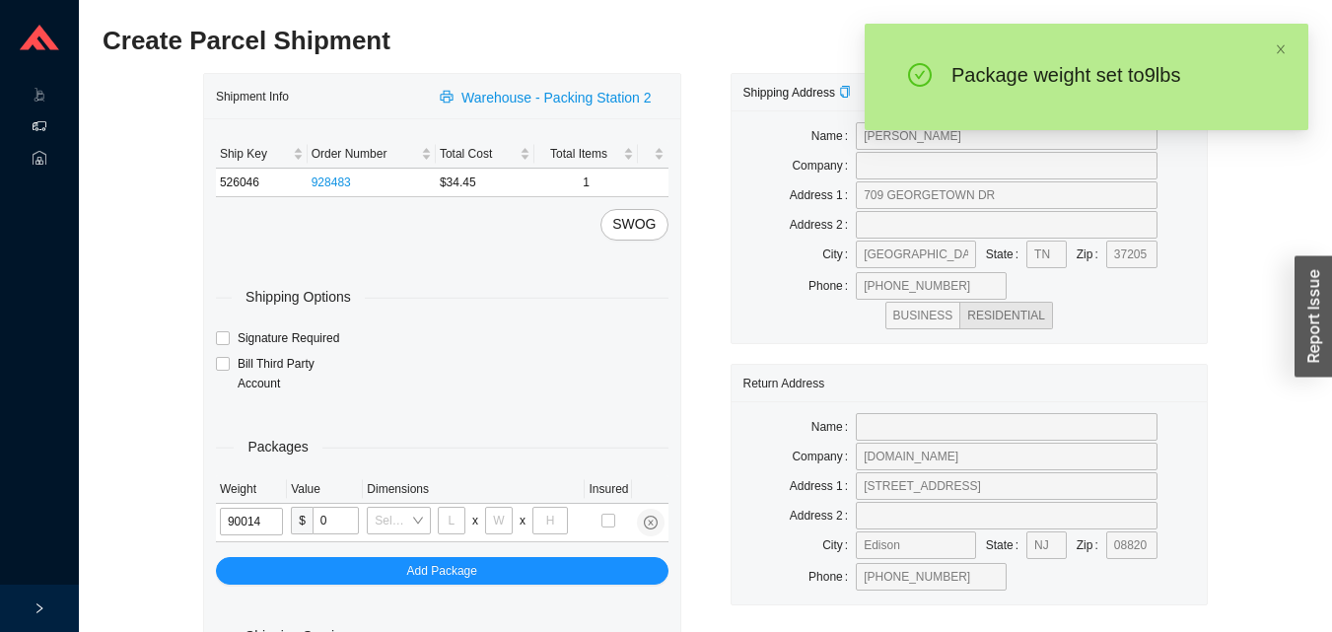
type input "9"
type input "5"
click at [265, 518] on input "9" at bounding box center [253, 522] width 66 height 28
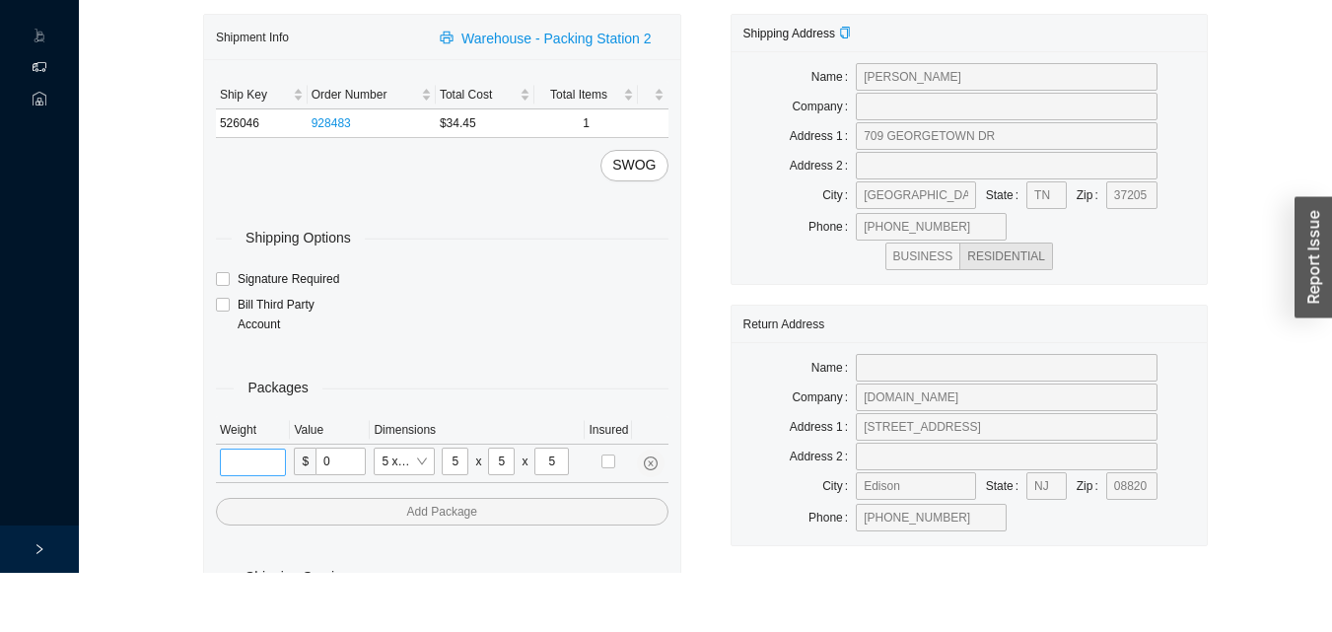
scroll to position [66, 0]
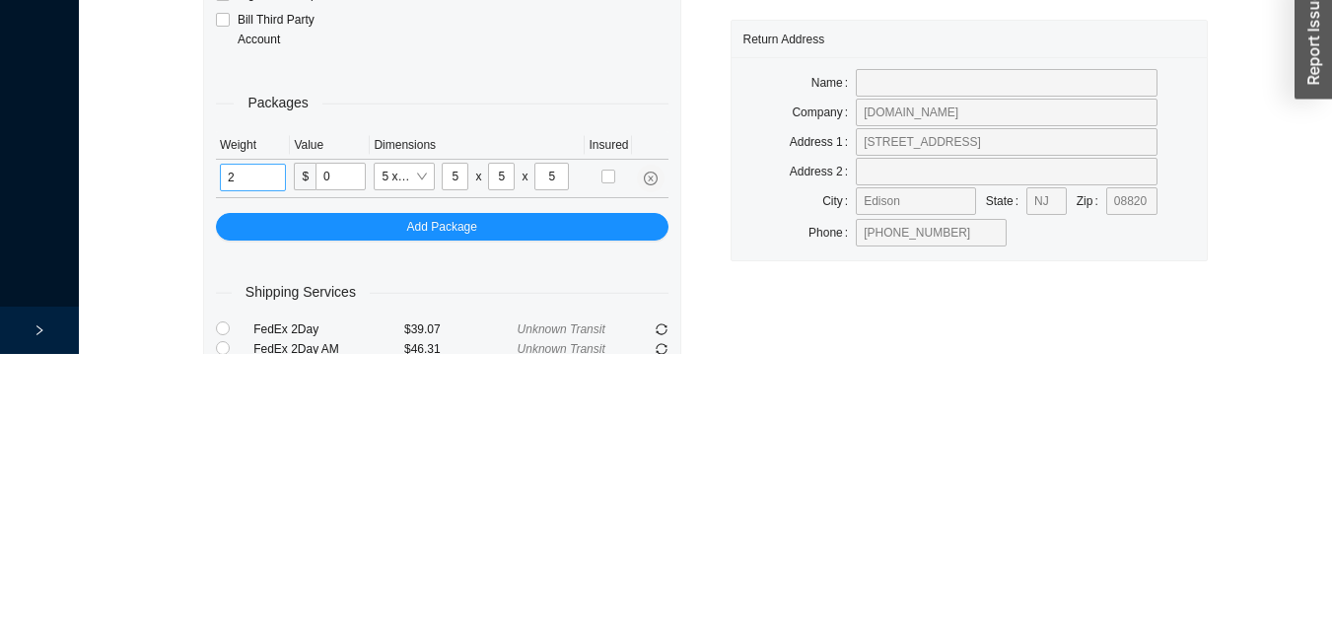
type input "2"
